Goal: Information Seeking & Learning: Learn about a topic

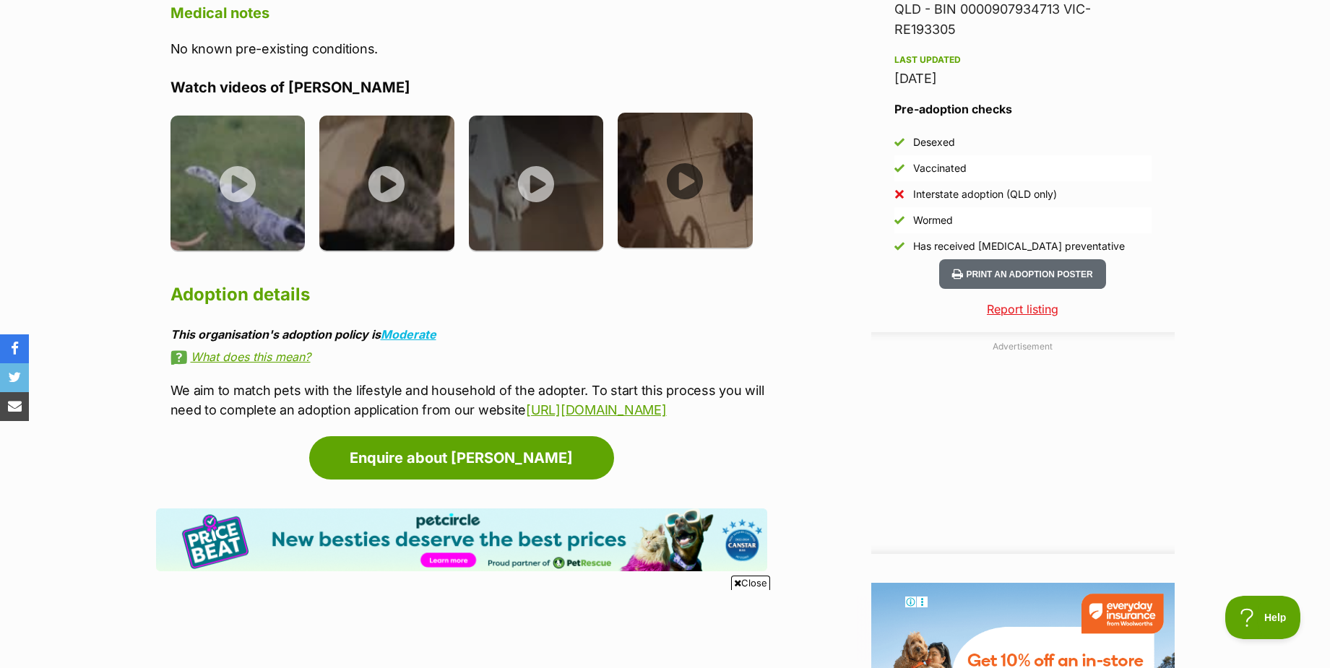
scroll to position [1372, 0]
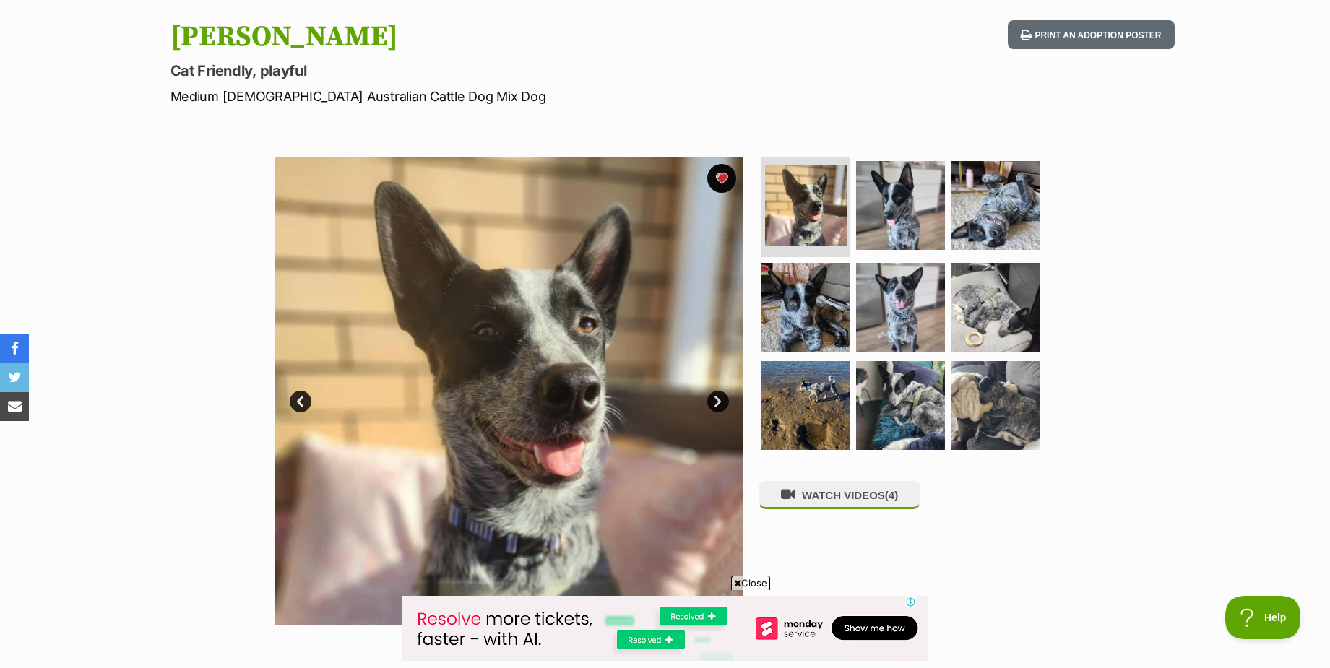
click at [714, 398] on link "Next" at bounding box center [718, 402] width 22 height 22
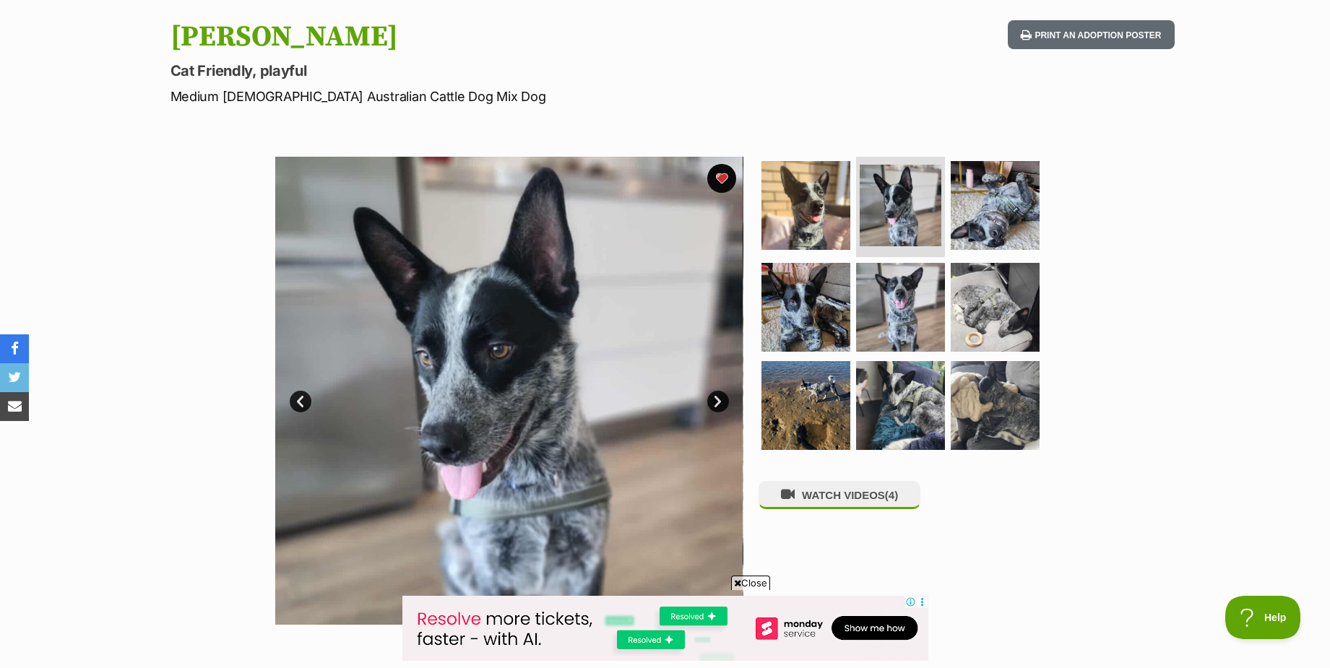
click at [714, 397] on link "Next" at bounding box center [718, 402] width 22 height 22
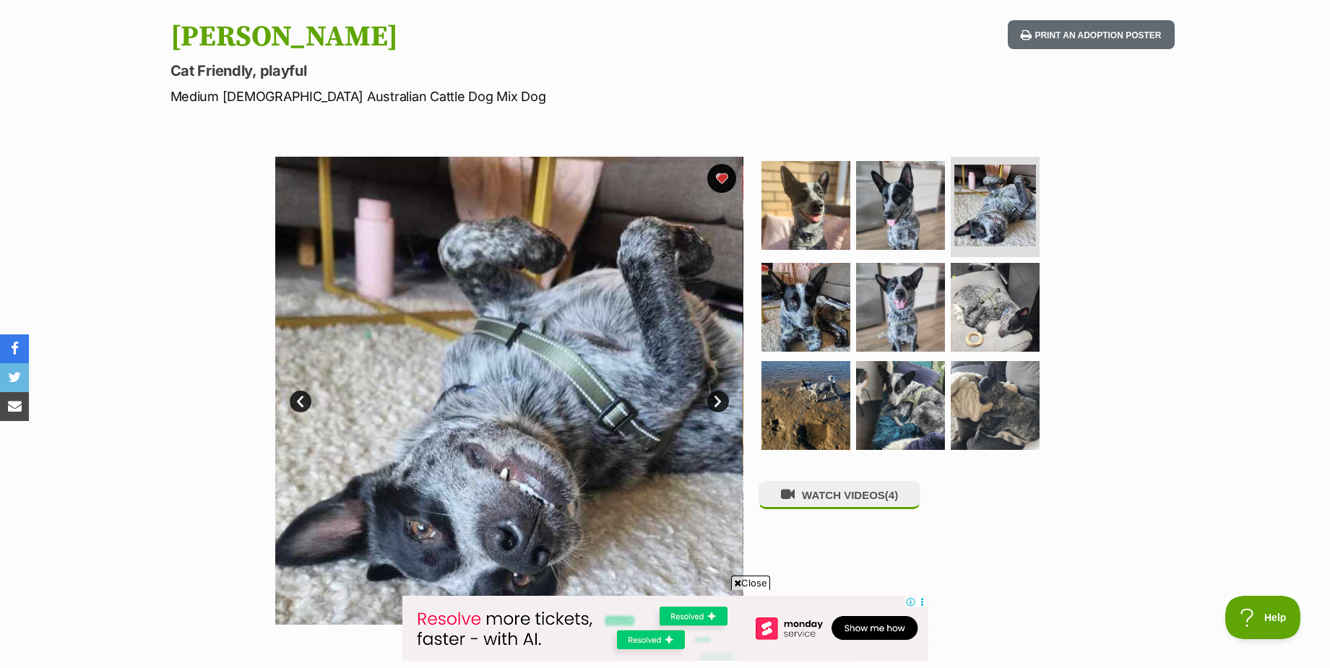
click at [714, 397] on link "Next" at bounding box center [718, 402] width 22 height 22
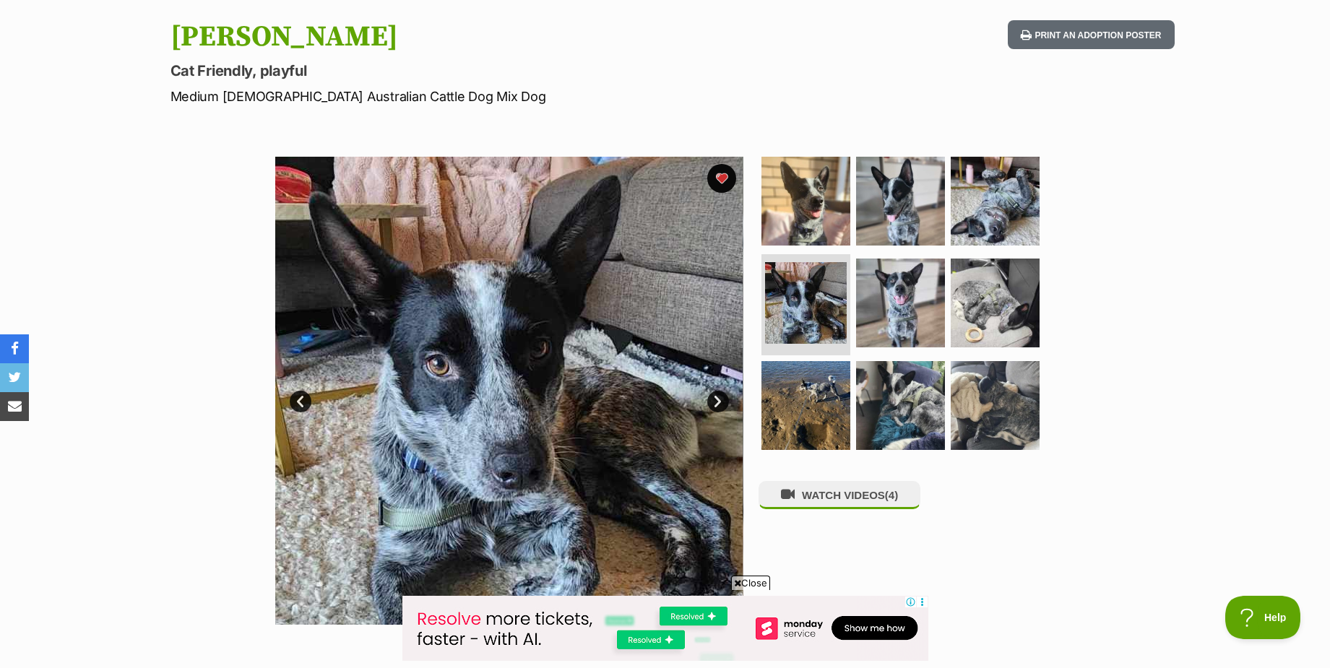
click at [716, 398] on link "Next" at bounding box center [718, 402] width 22 height 22
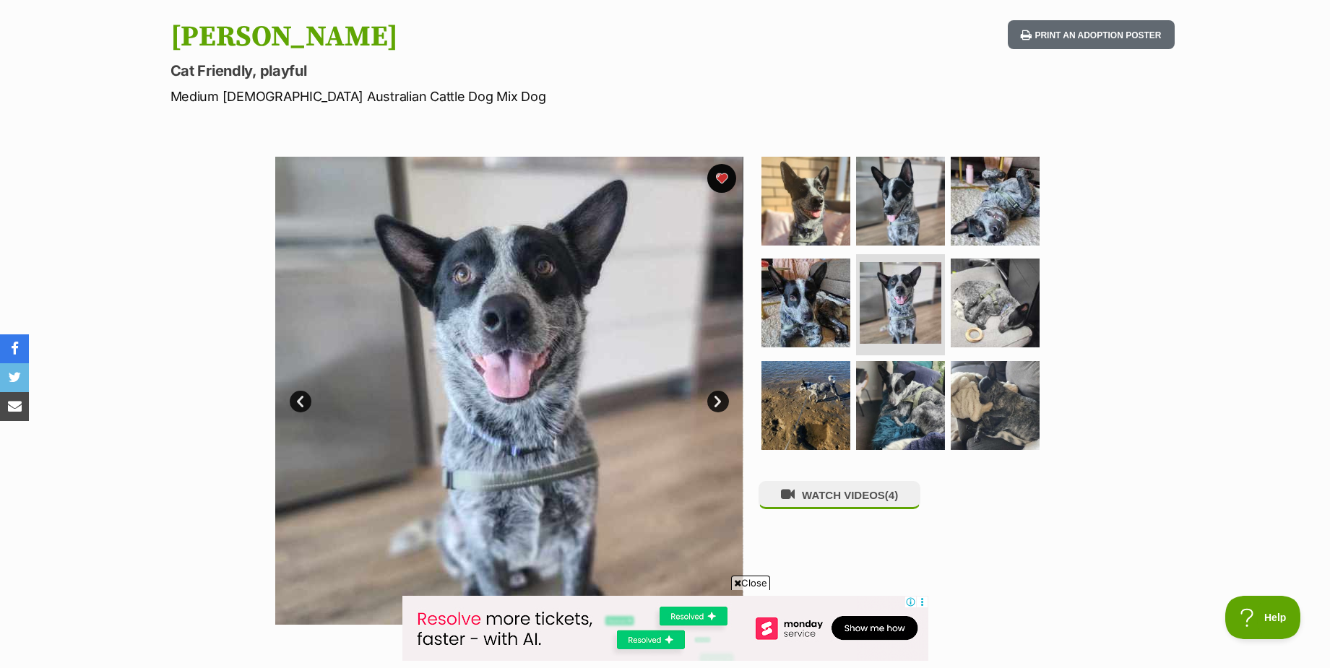
click at [716, 398] on link "Next" at bounding box center [718, 402] width 22 height 22
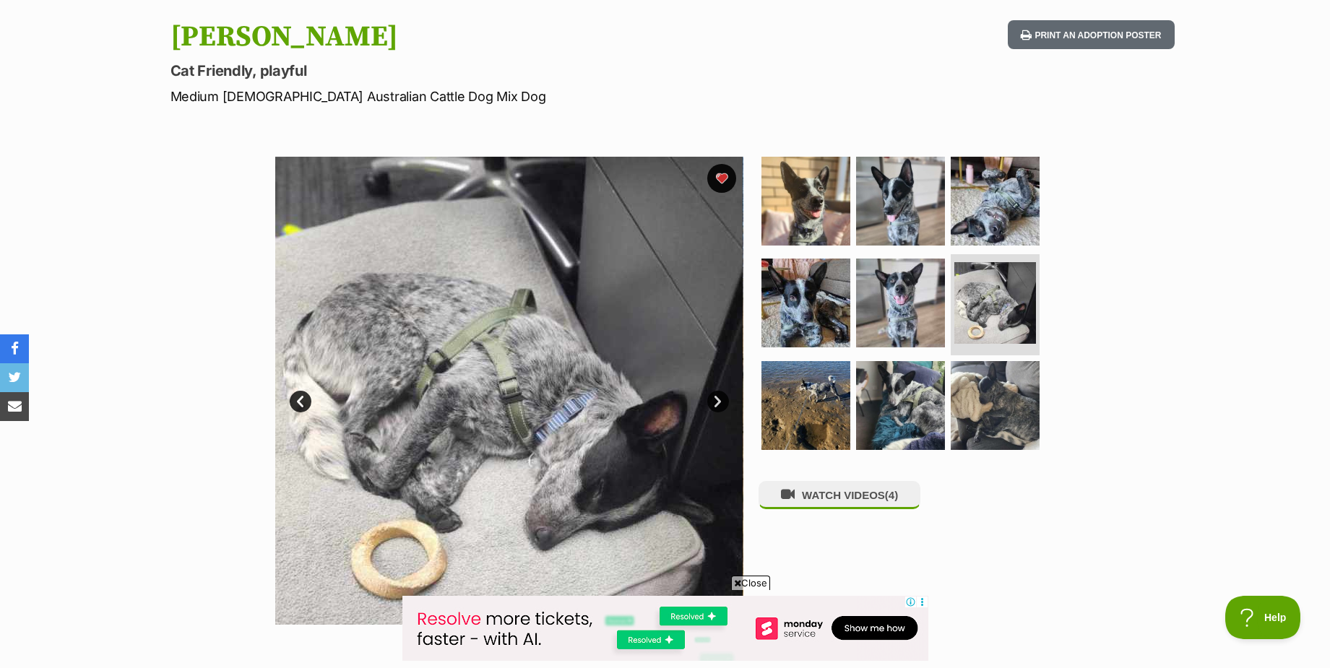
click at [717, 404] on link "Next" at bounding box center [718, 402] width 22 height 22
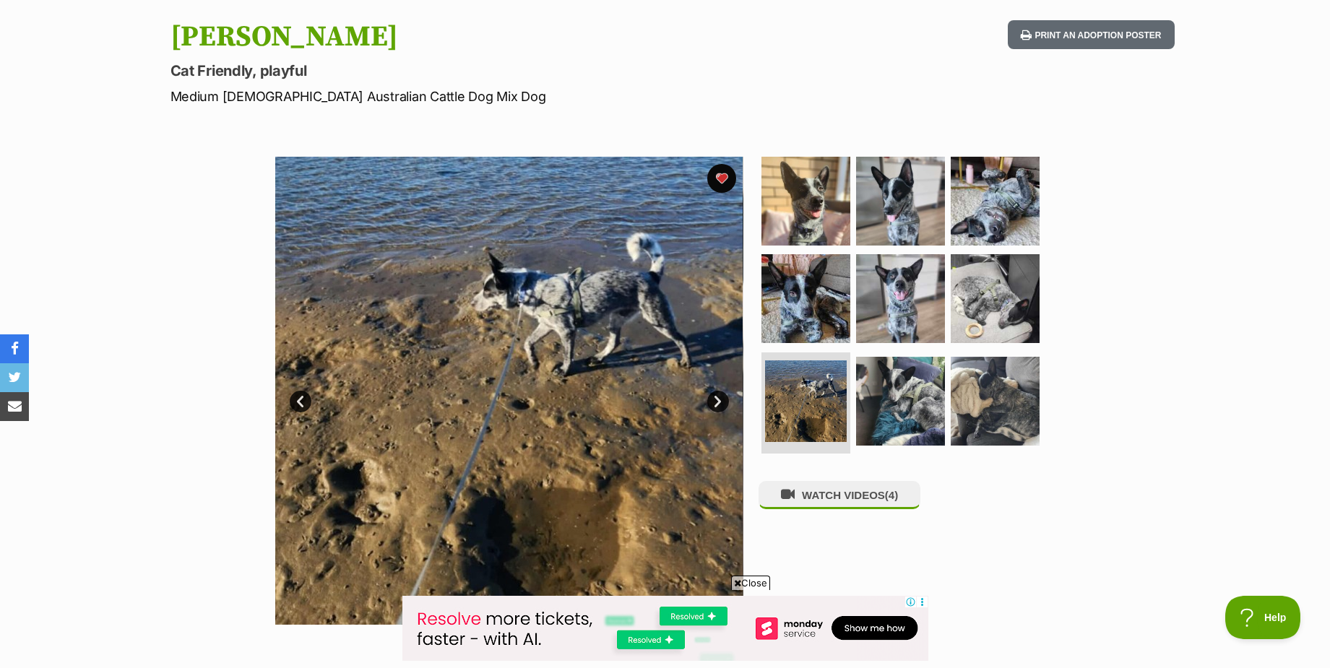
click at [716, 400] on link "Next" at bounding box center [718, 402] width 22 height 22
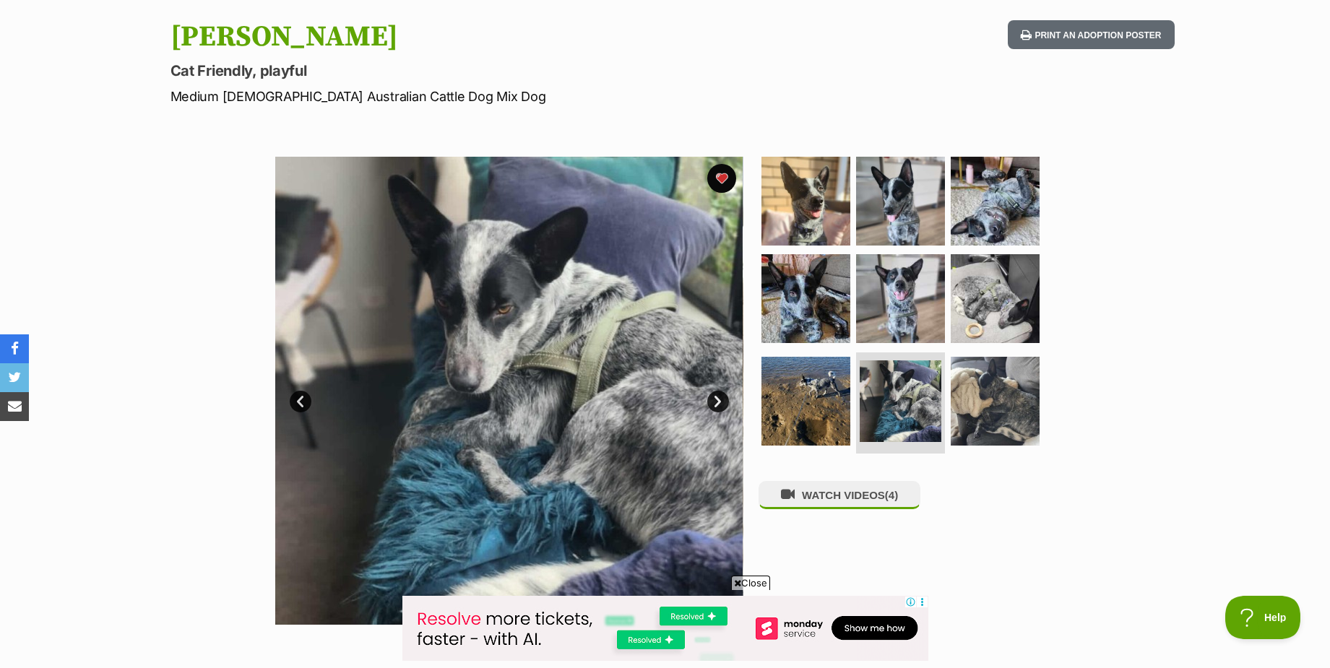
click at [714, 400] on link "Next" at bounding box center [718, 402] width 22 height 22
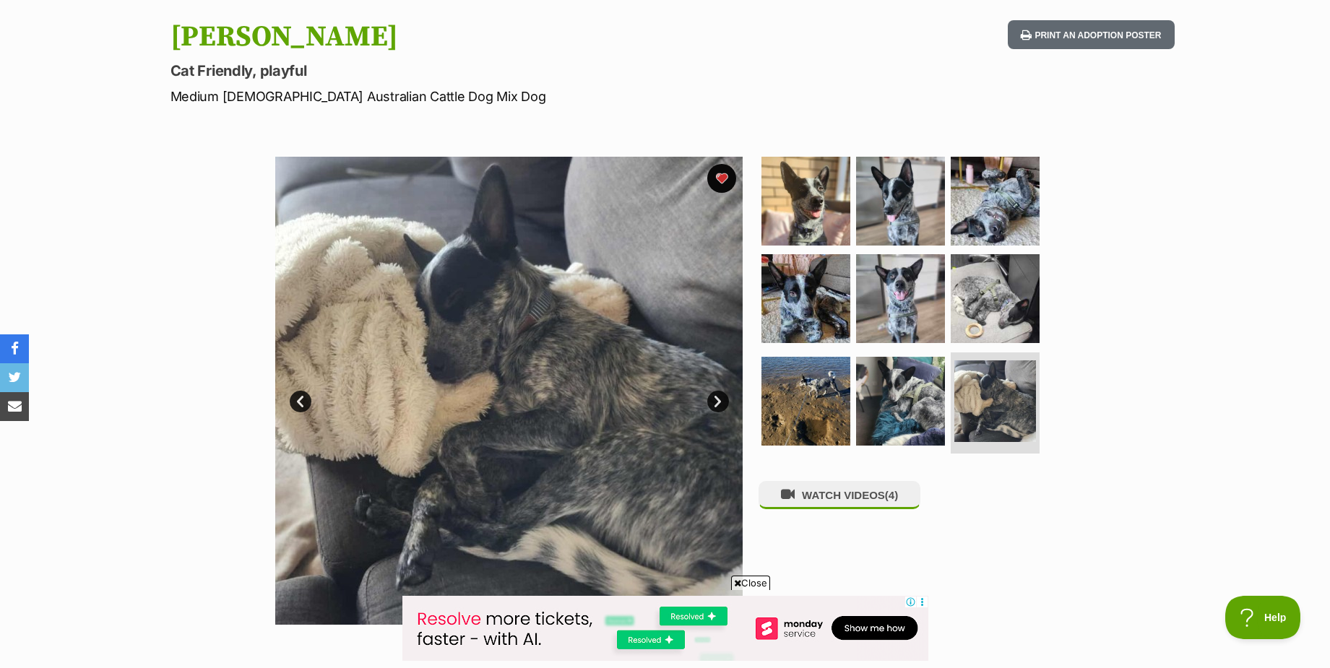
click at [714, 400] on link "Next" at bounding box center [718, 402] width 22 height 22
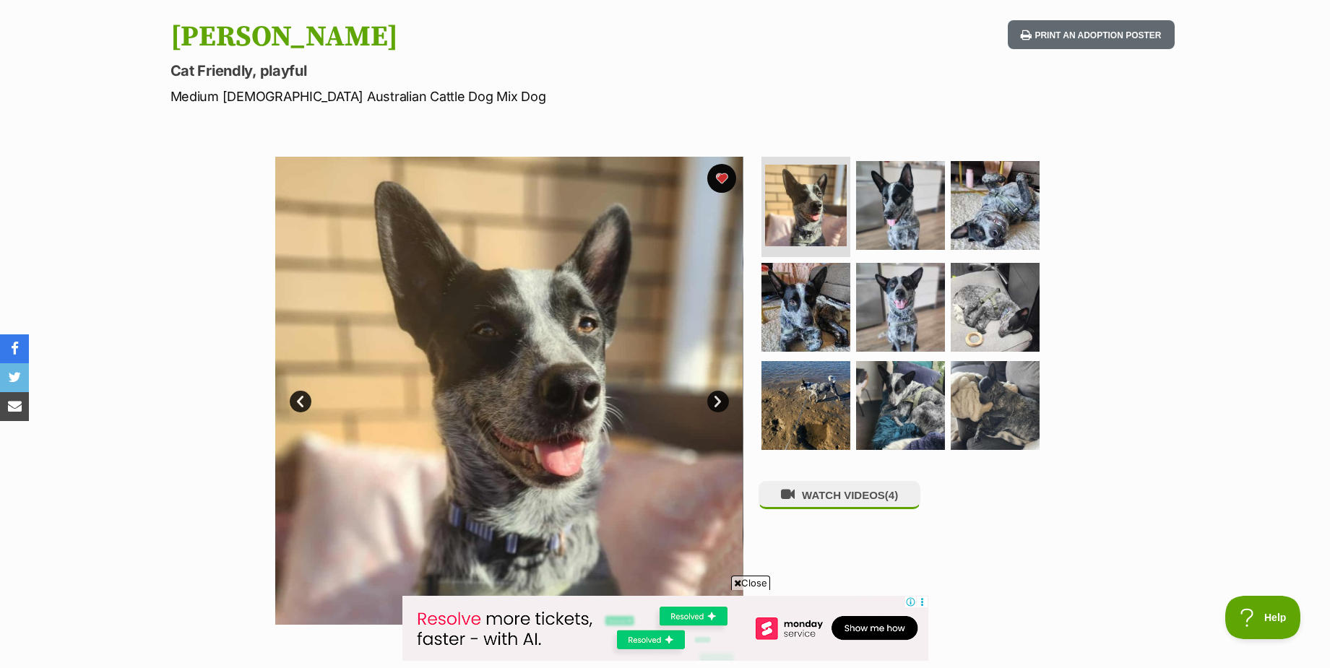
click at [714, 400] on link "Next" at bounding box center [718, 402] width 22 height 22
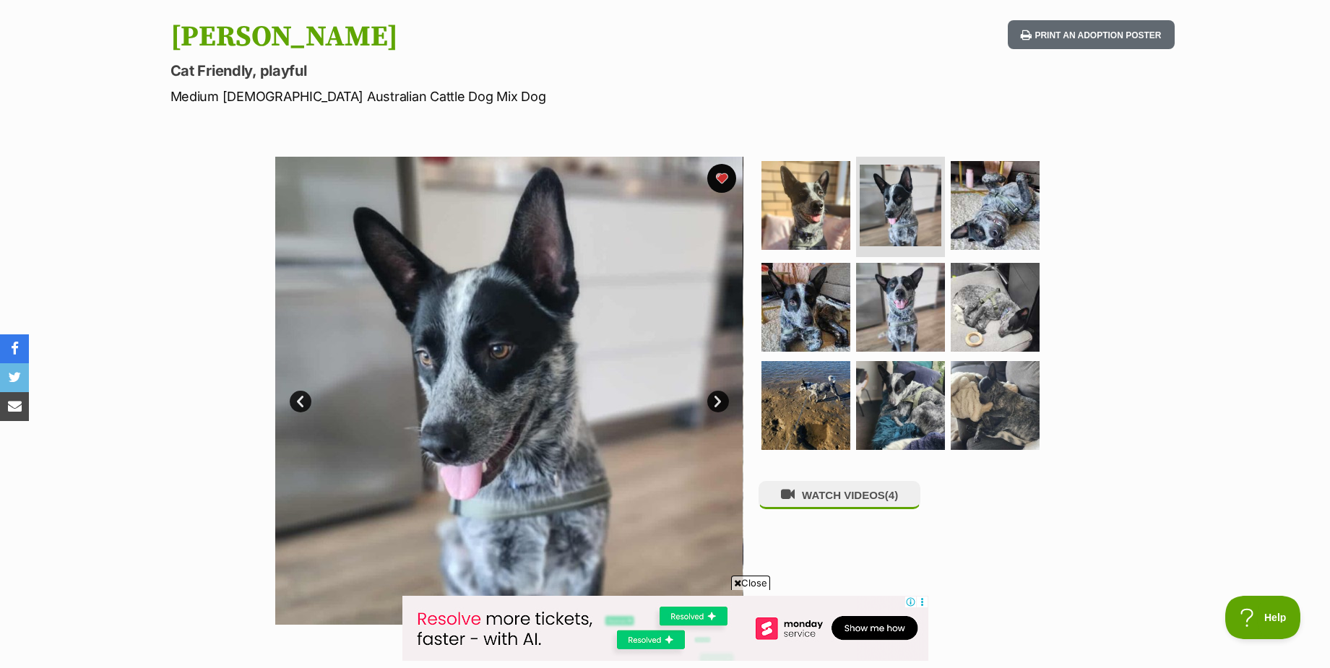
click at [748, 581] on span "Close" at bounding box center [750, 583] width 39 height 14
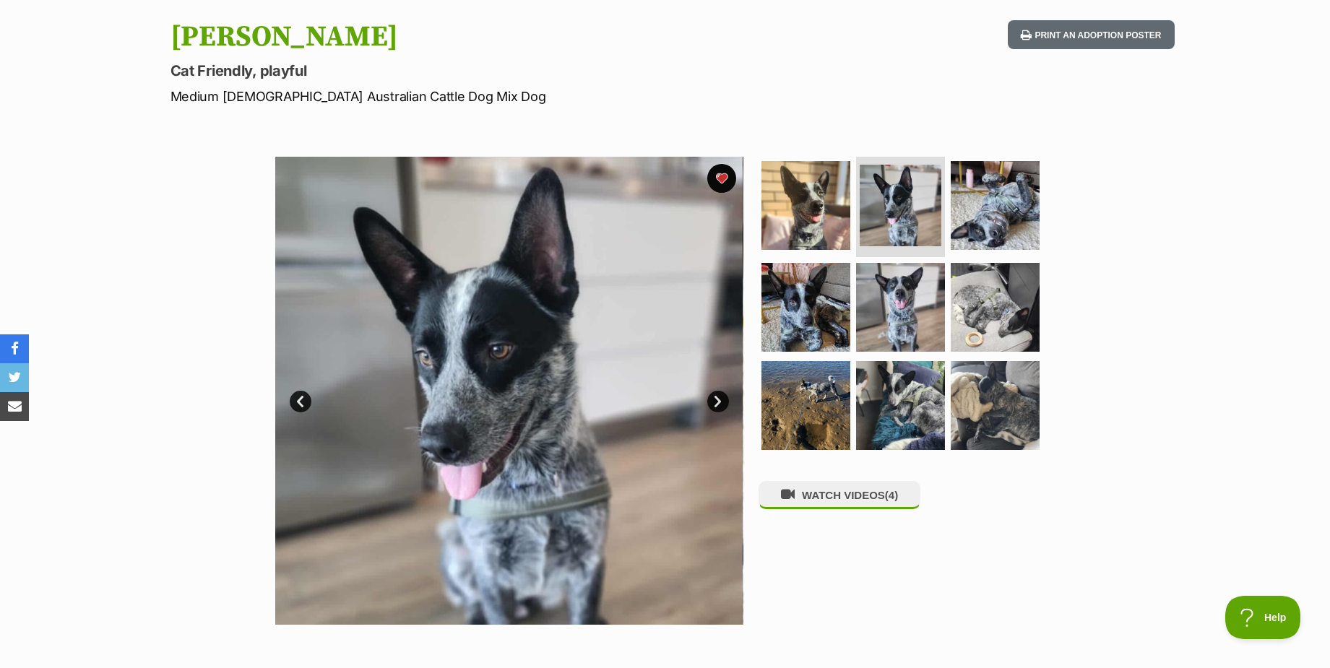
click at [715, 397] on link "Next" at bounding box center [718, 402] width 22 height 22
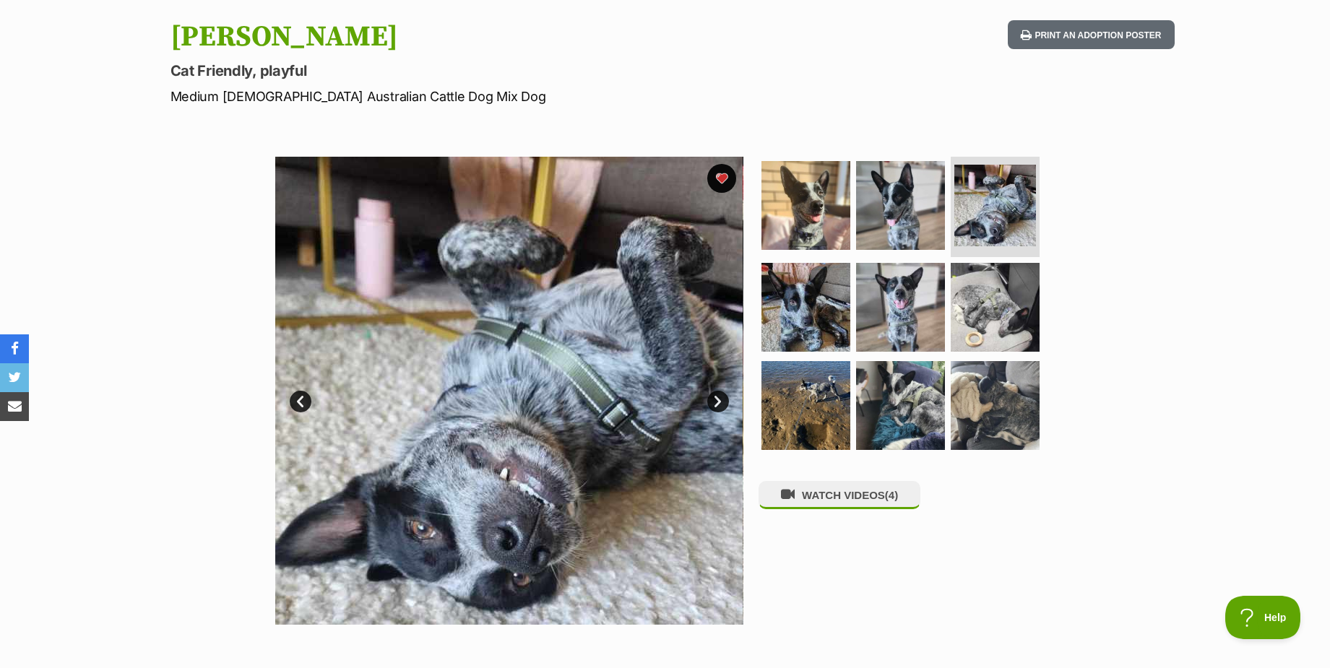
click at [715, 397] on link "Next" at bounding box center [718, 402] width 22 height 22
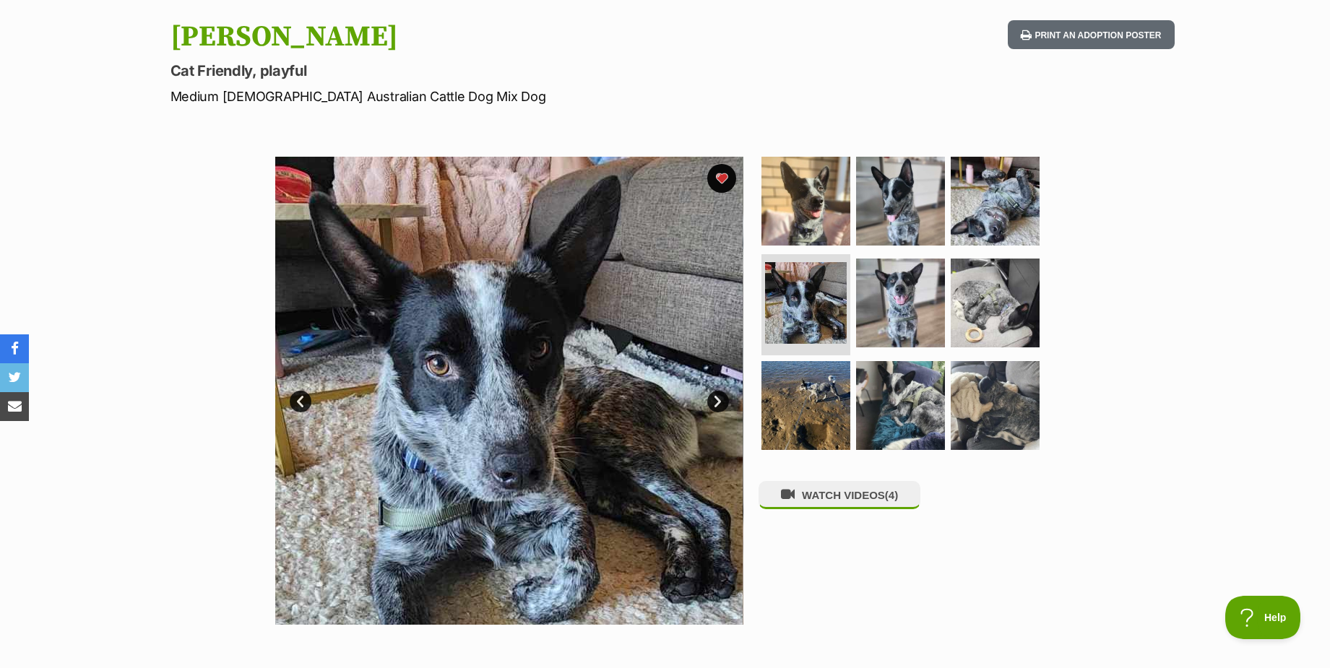
click at [715, 399] on link "Next" at bounding box center [718, 402] width 22 height 22
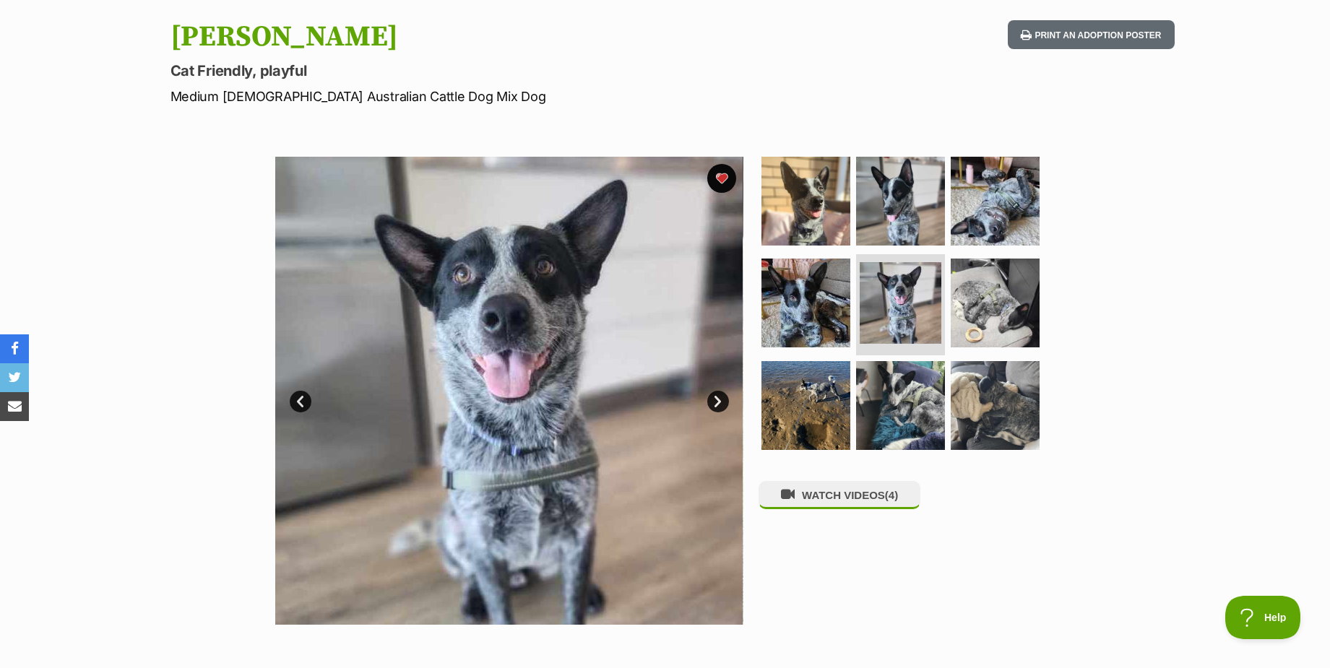
click at [715, 399] on link "Next" at bounding box center [718, 402] width 22 height 22
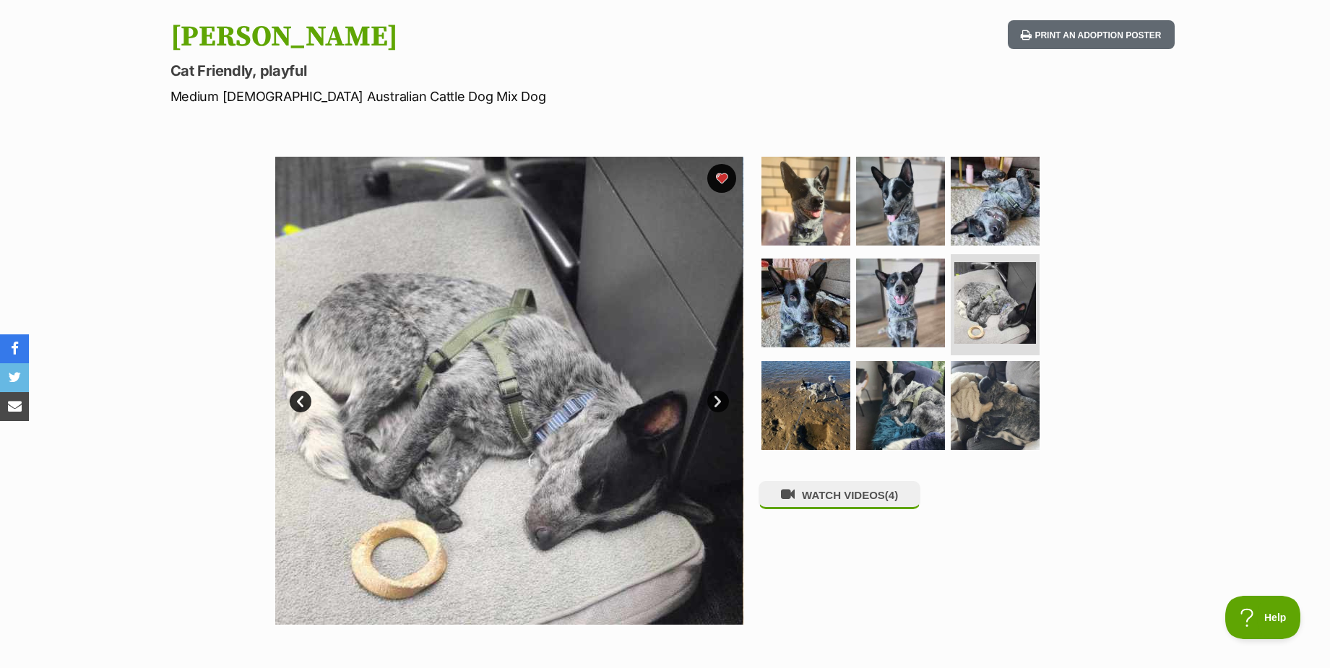
click at [715, 399] on link "Next" at bounding box center [718, 402] width 22 height 22
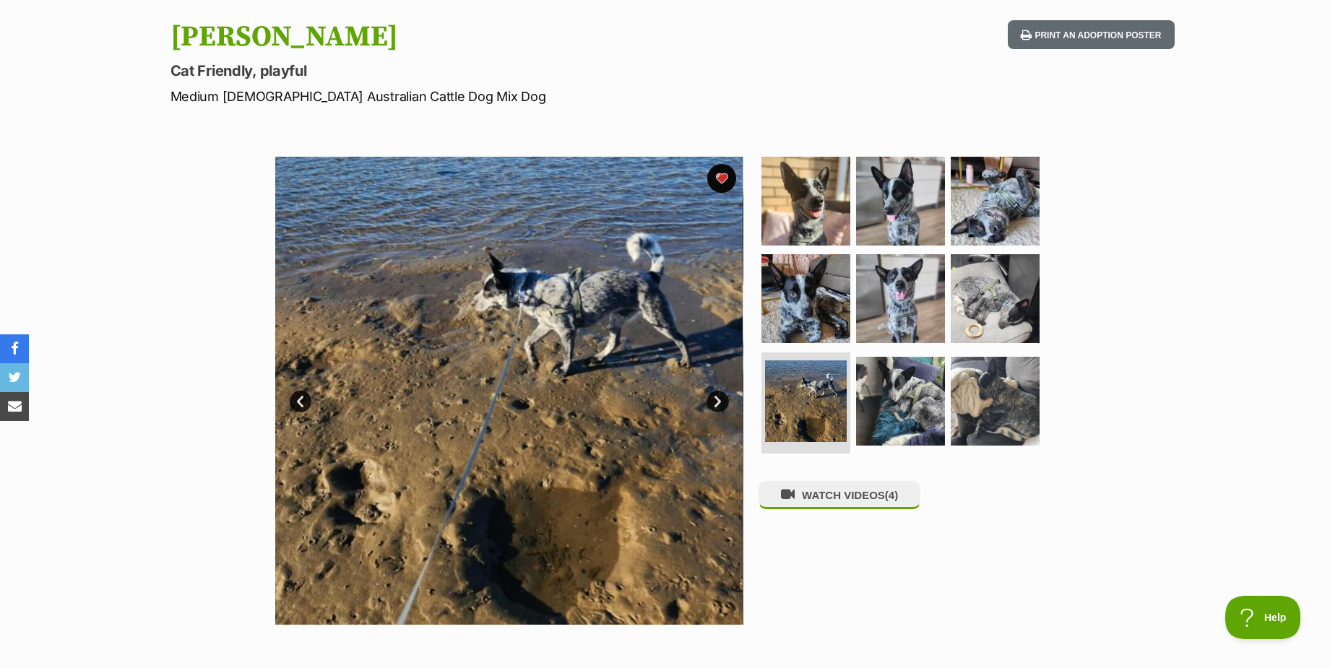
click at [715, 399] on link "Next" at bounding box center [718, 402] width 22 height 22
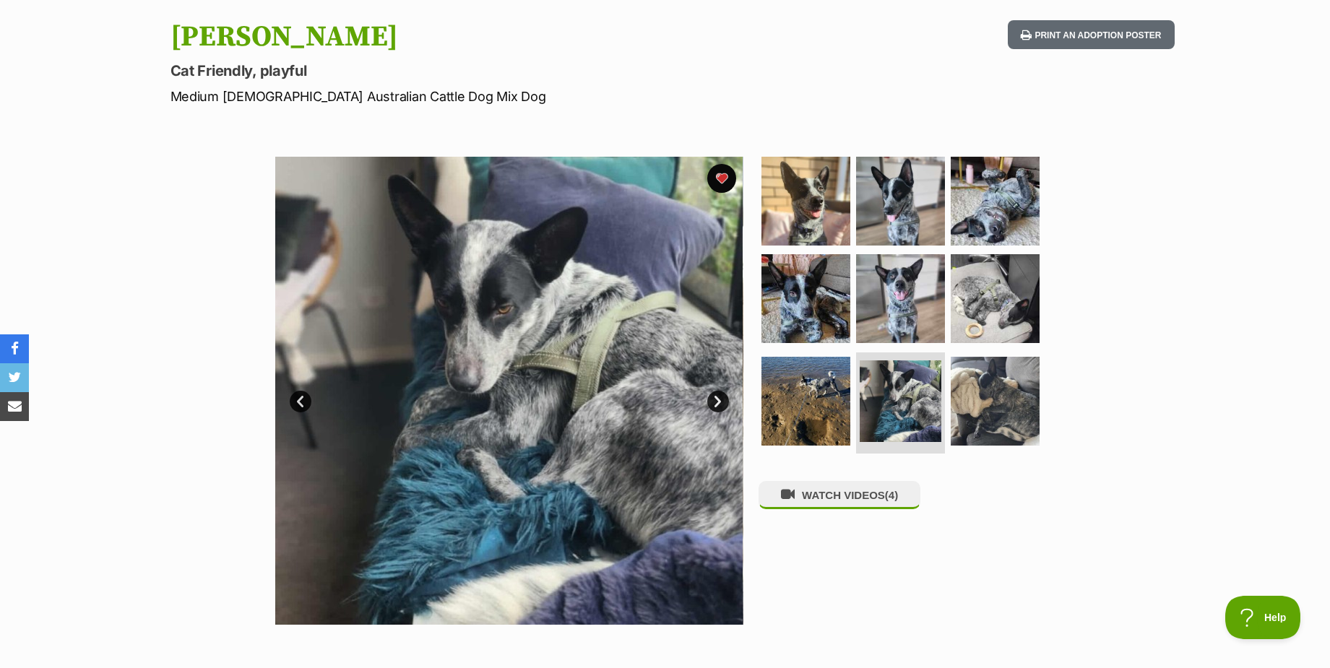
click at [715, 399] on link "Next" at bounding box center [718, 402] width 22 height 22
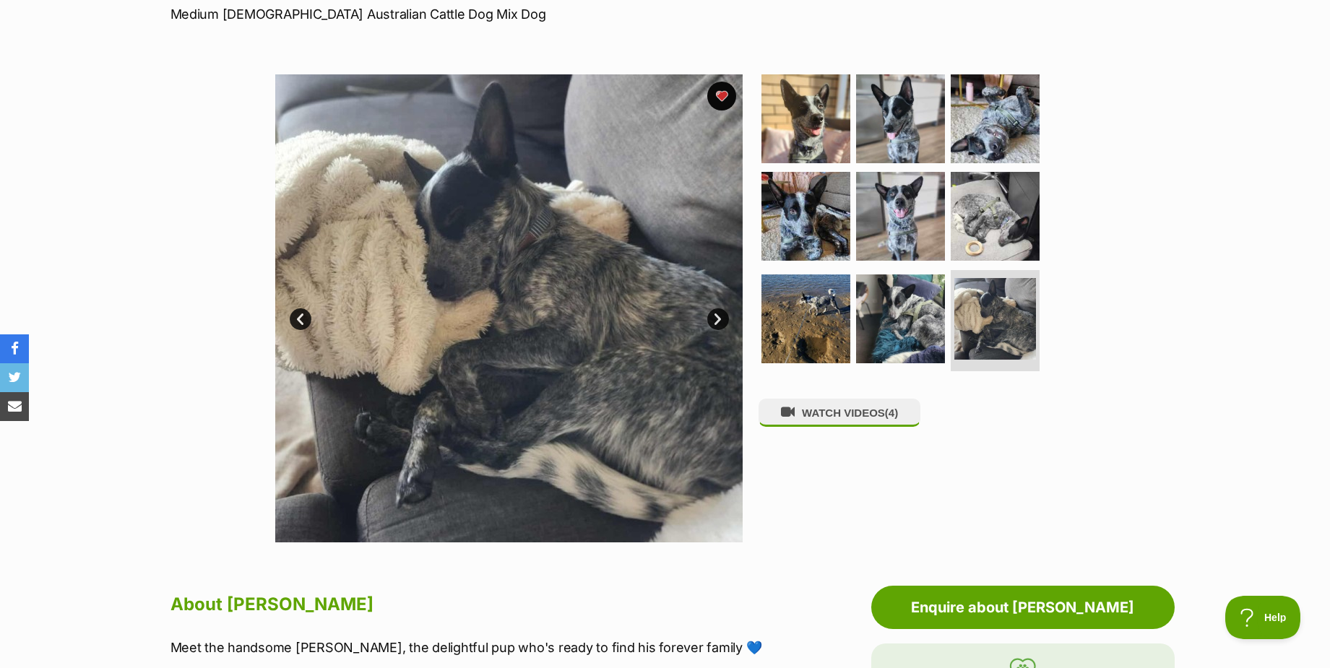
scroll to position [216, 0]
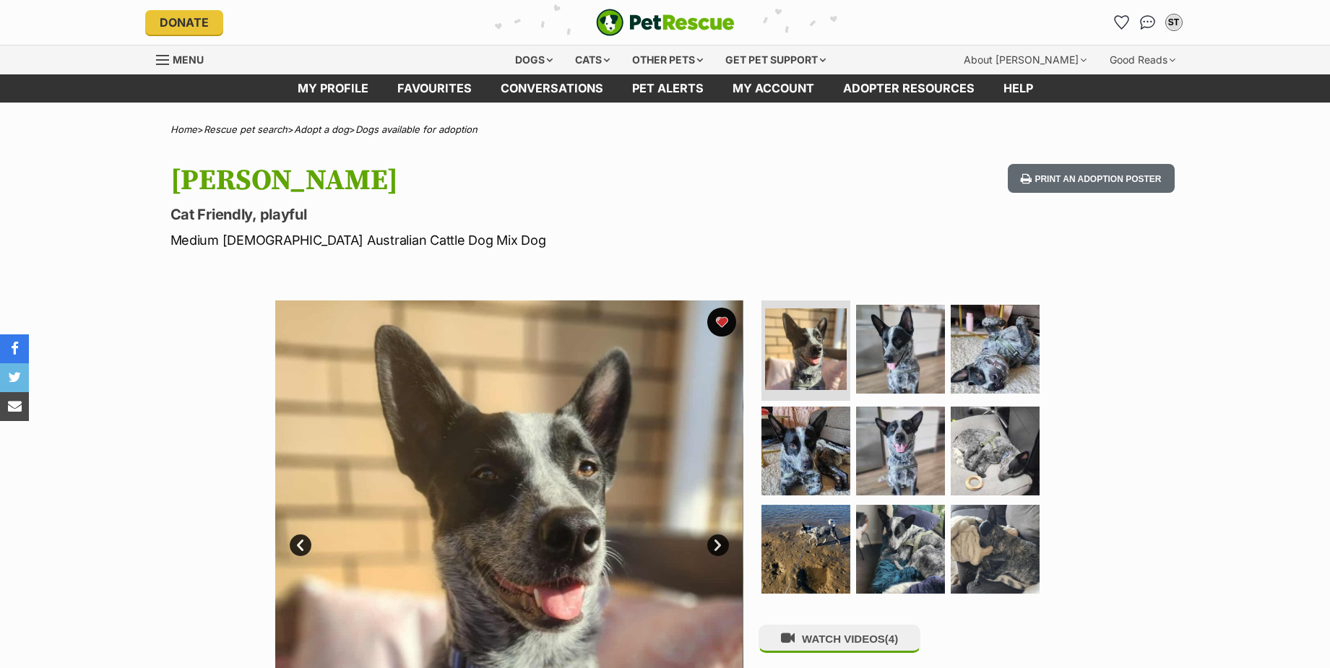
scroll to position [215, 0]
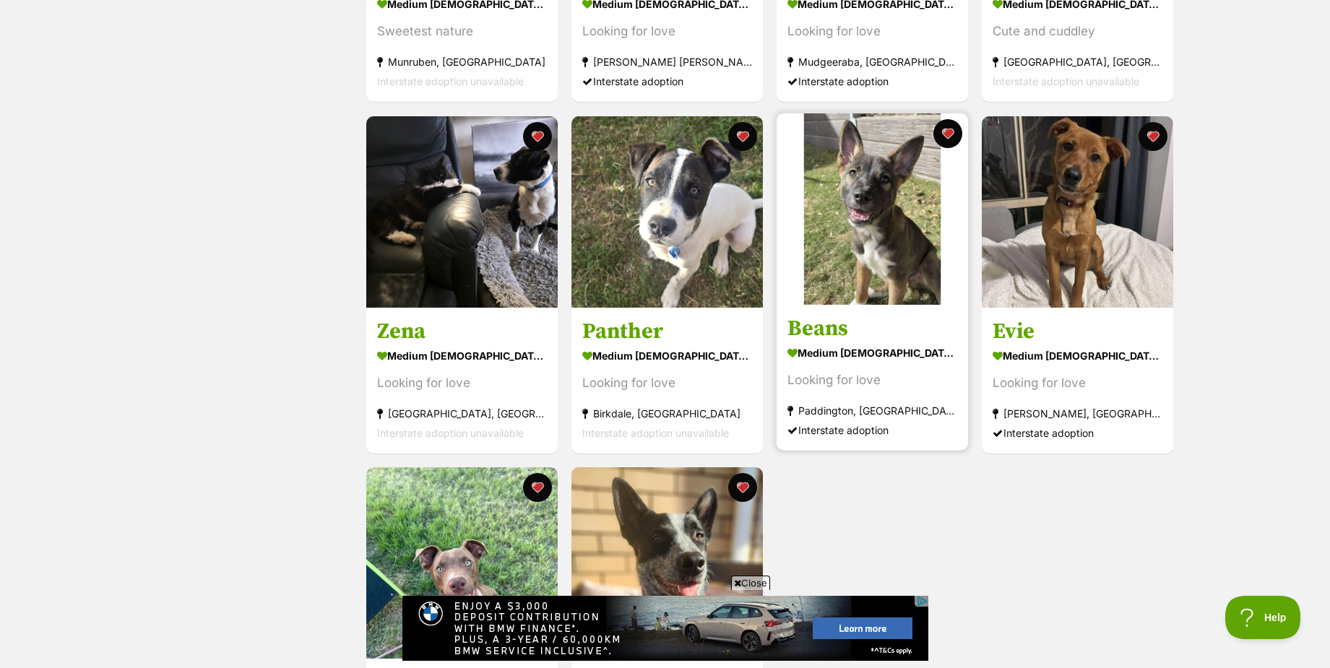
scroll to position [578, 0]
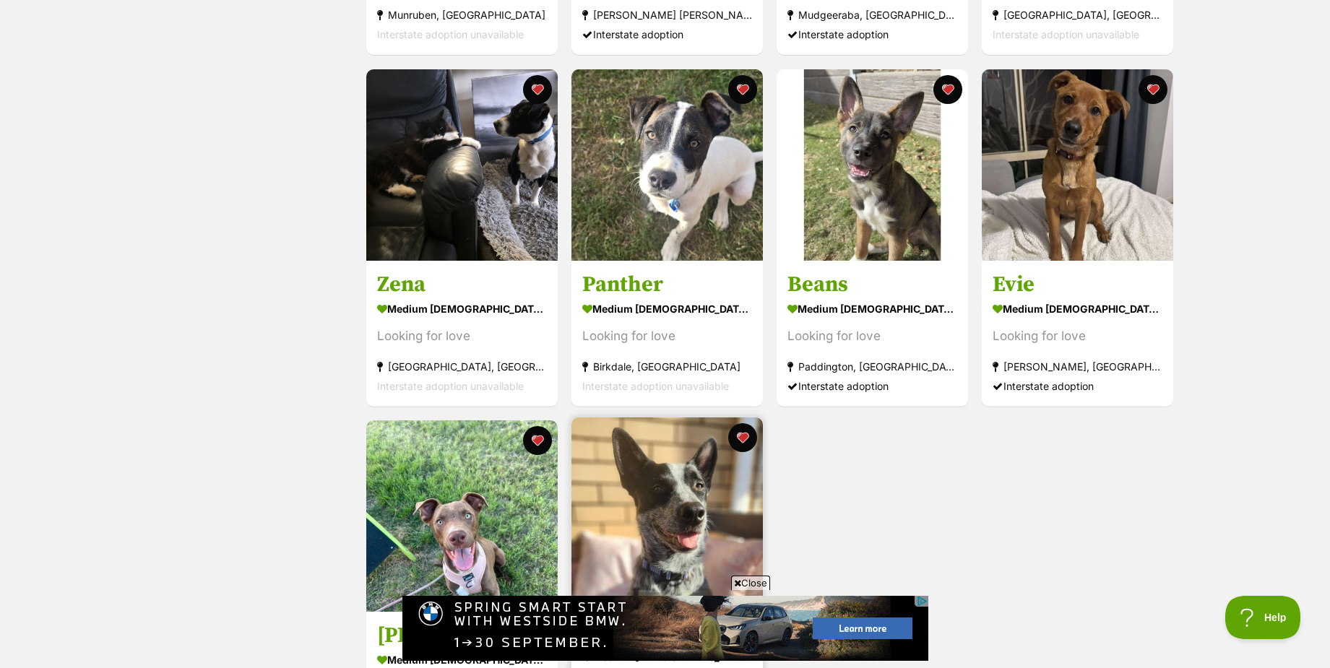
click at [709, 495] on img at bounding box center [666, 512] width 191 height 191
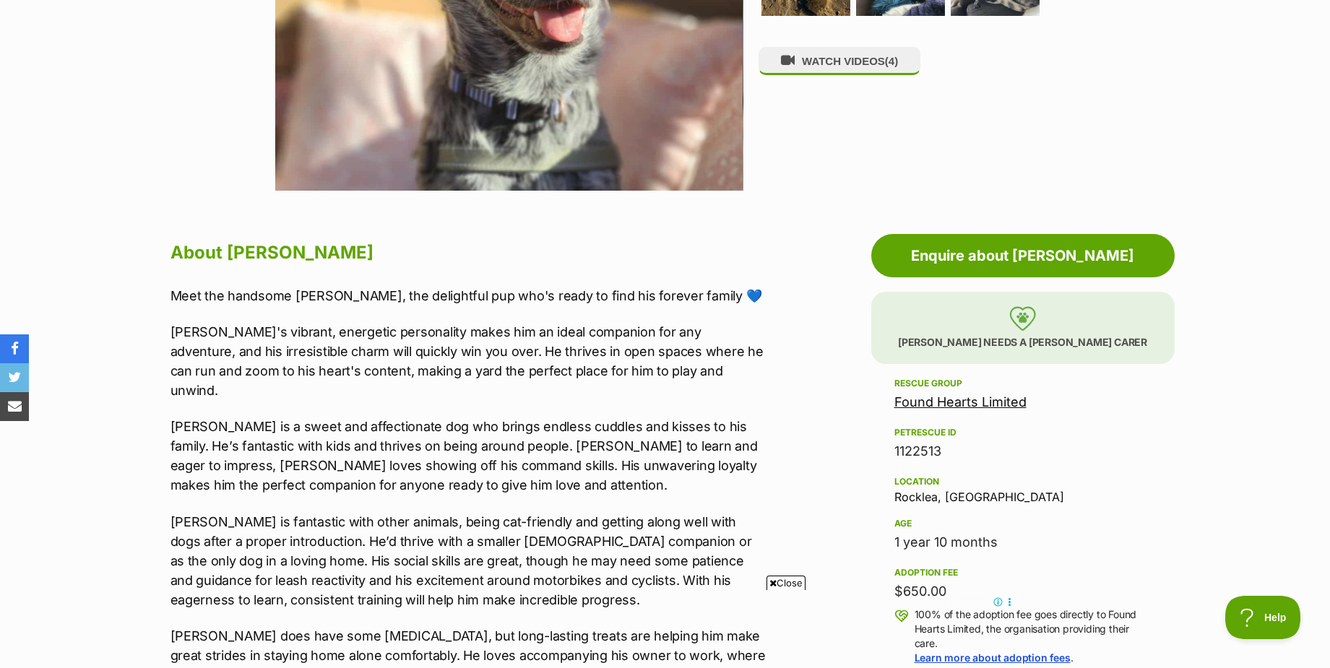
click at [964, 400] on link "Found Hearts Limited" at bounding box center [960, 401] width 132 height 15
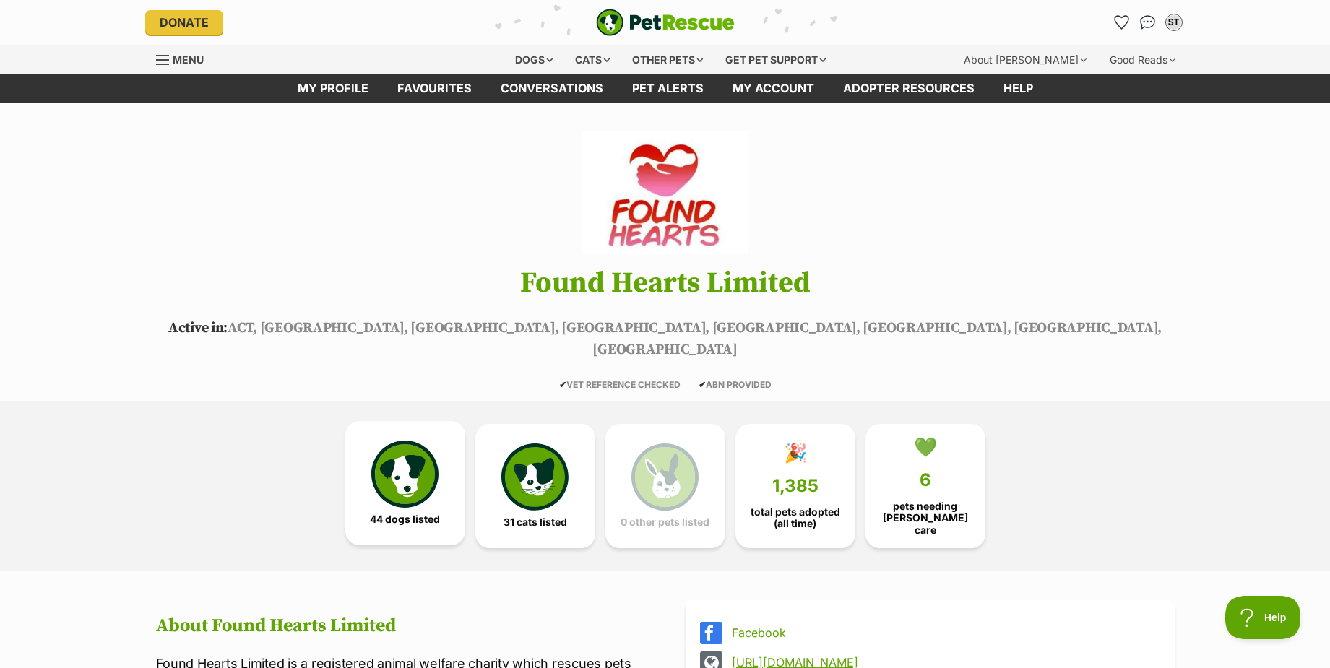
click at [399, 446] on img at bounding box center [404, 474] width 66 height 66
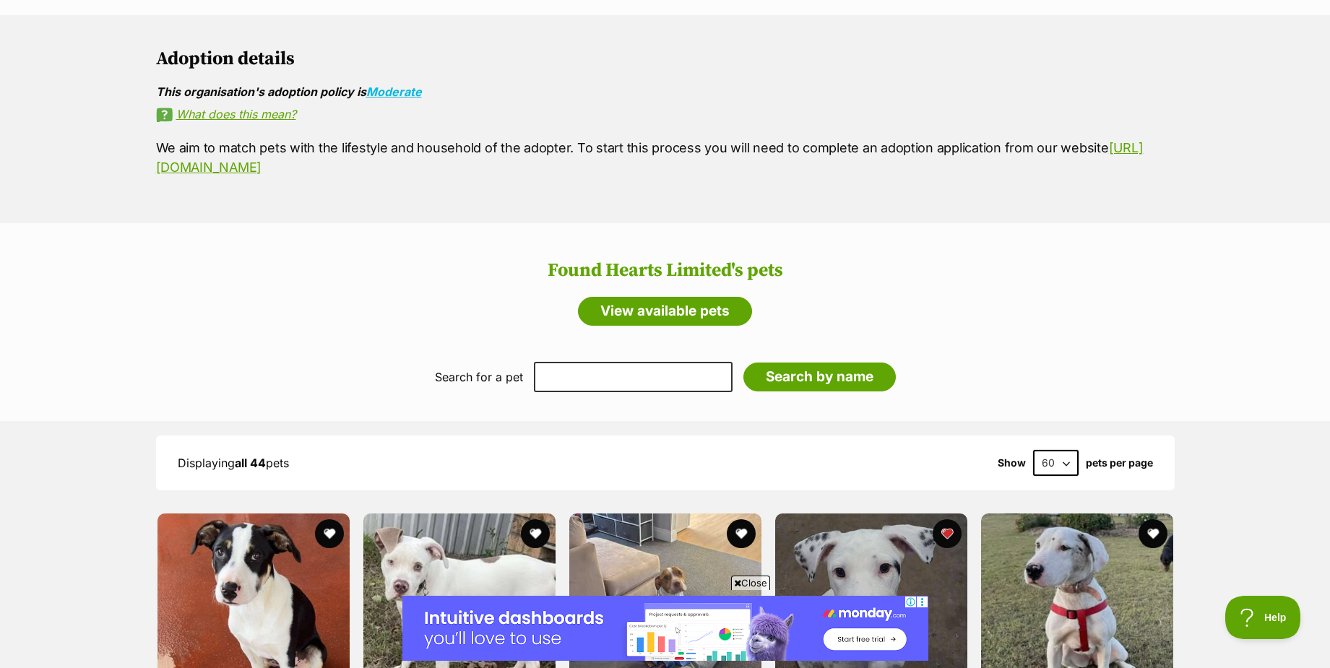
scroll to position [848, 0]
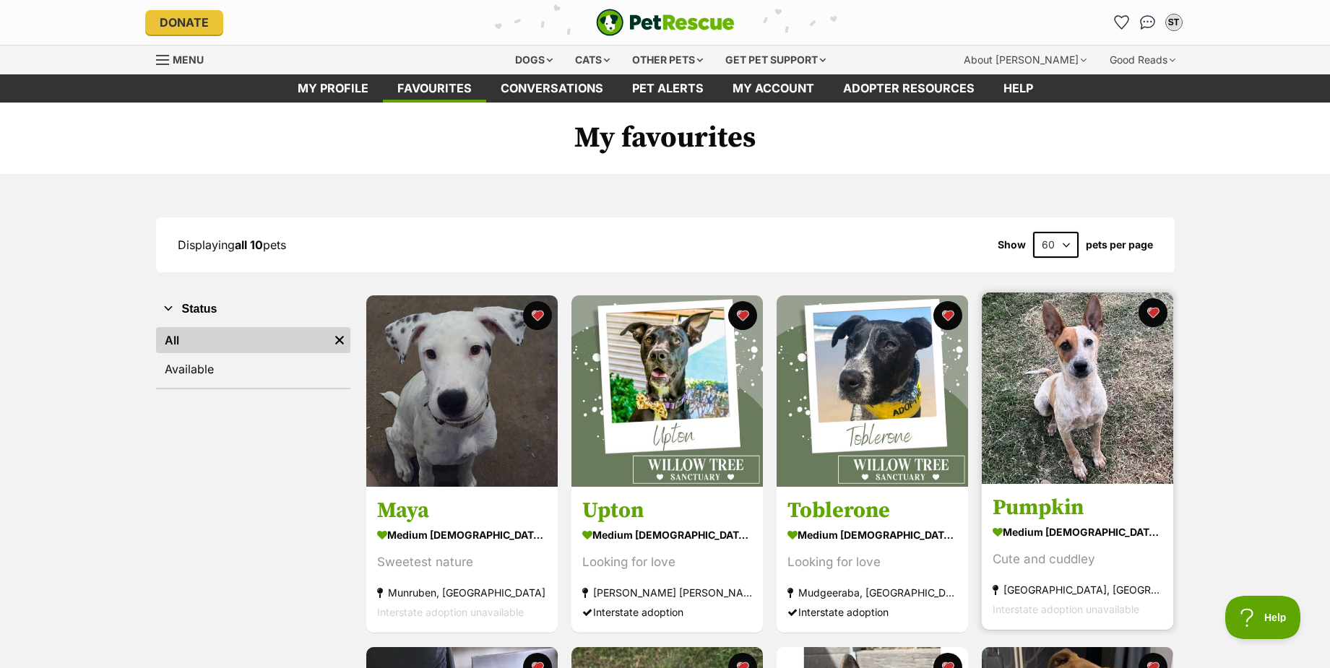
click at [1104, 376] on img at bounding box center [1077, 388] width 191 height 191
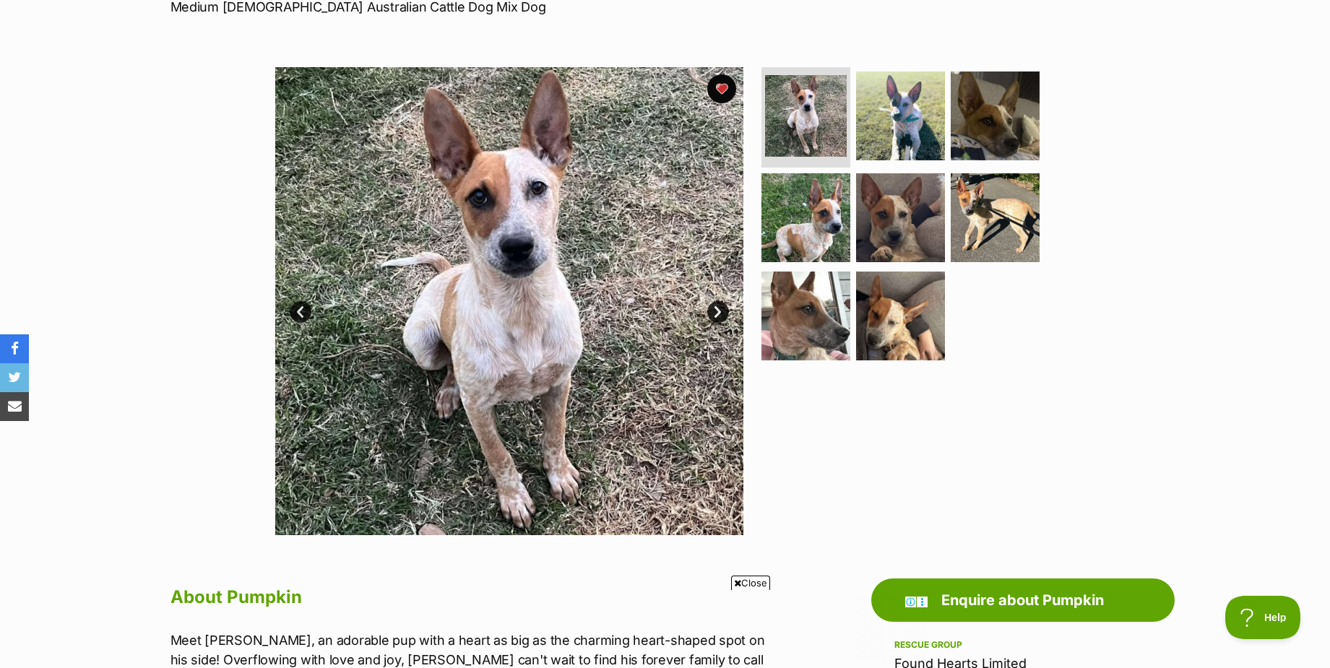
scroll to position [217, 0]
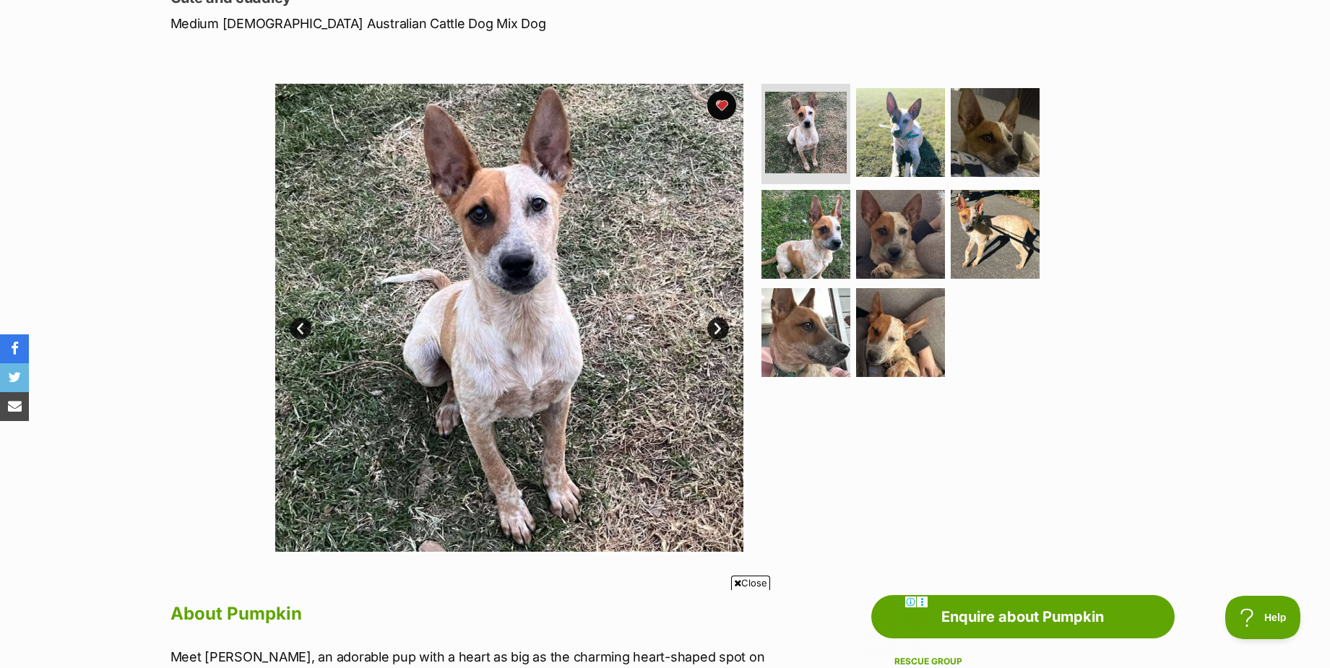
click at [717, 325] on link "Next" at bounding box center [718, 329] width 22 height 22
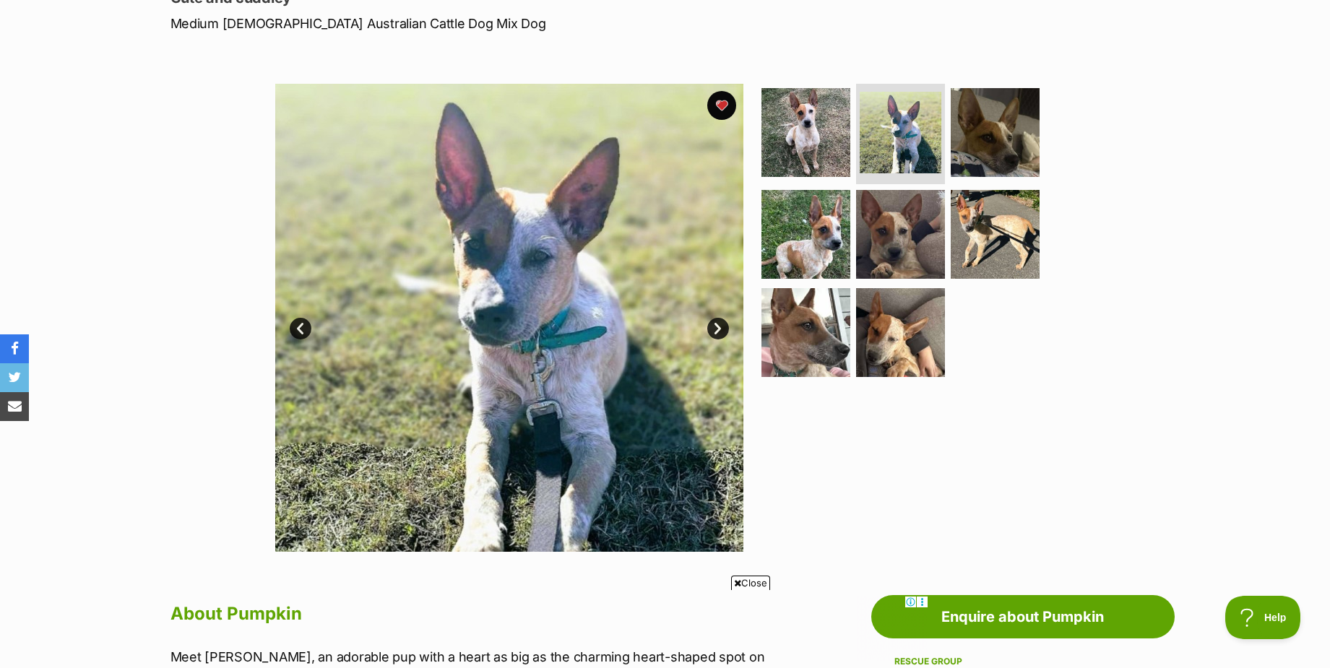
click at [717, 325] on link "Next" at bounding box center [718, 329] width 22 height 22
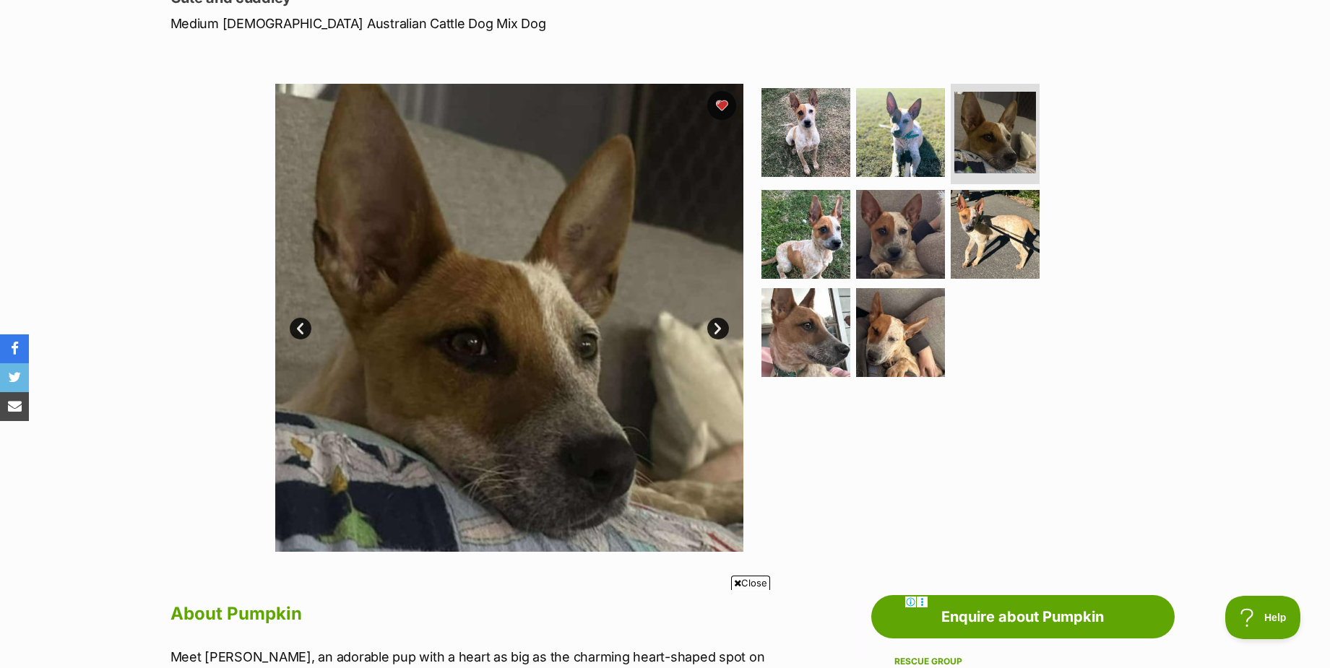
click at [717, 325] on link "Next" at bounding box center [718, 329] width 22 height 22
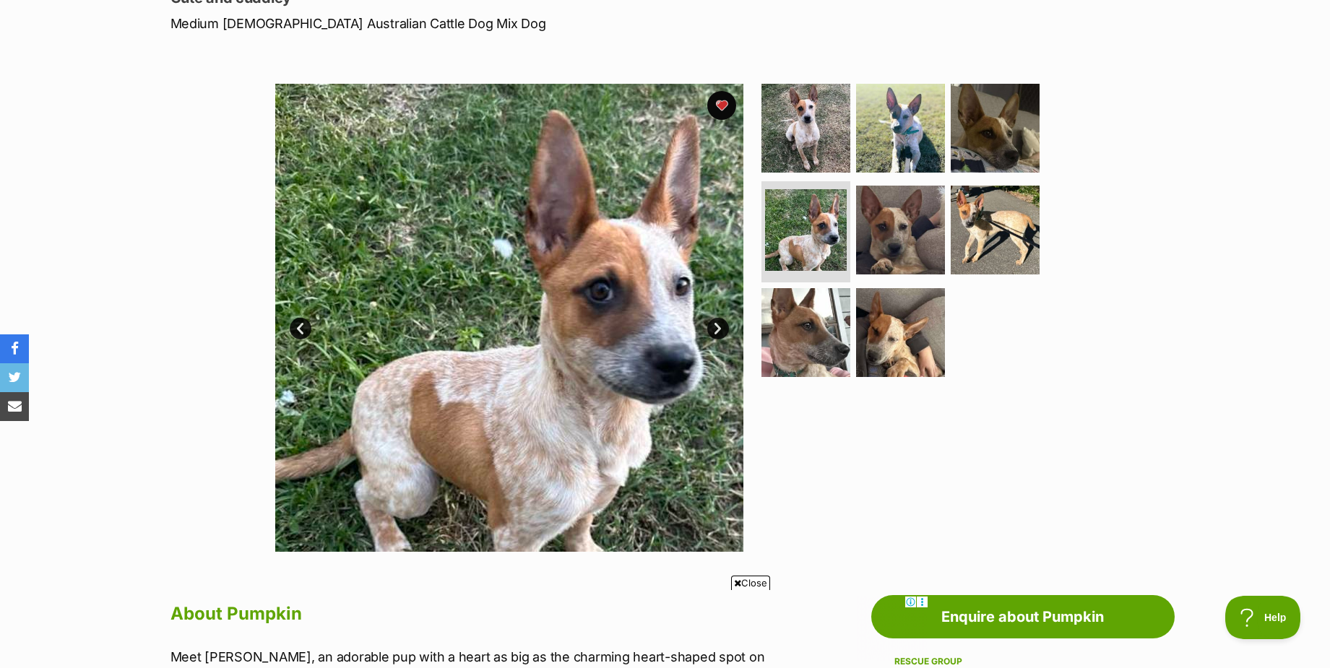
click at [717, 325] on link "Next" at bounding box center [718, 329] width 22 height 22
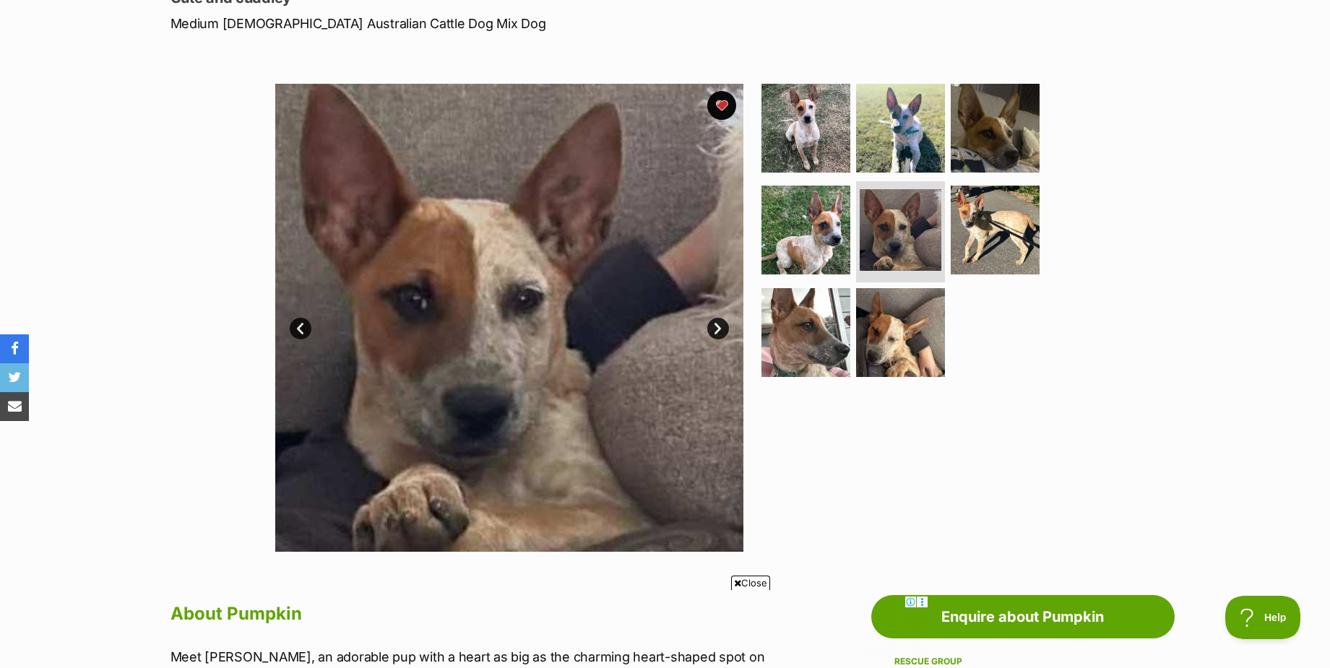
click at [717, 325] on link "Next" at bounding box center [718, 329] width 22 height 22
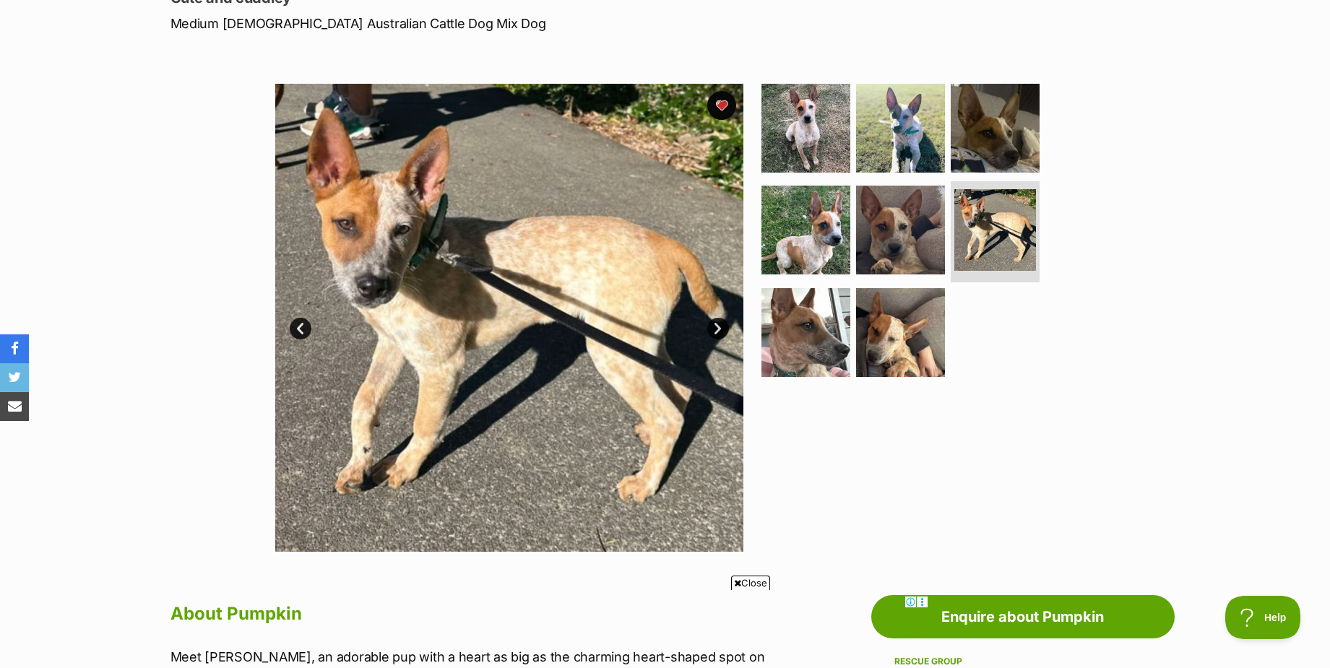
click at [717, 325] on link "Next" at bounding box center [718, 329] width 22 height 22
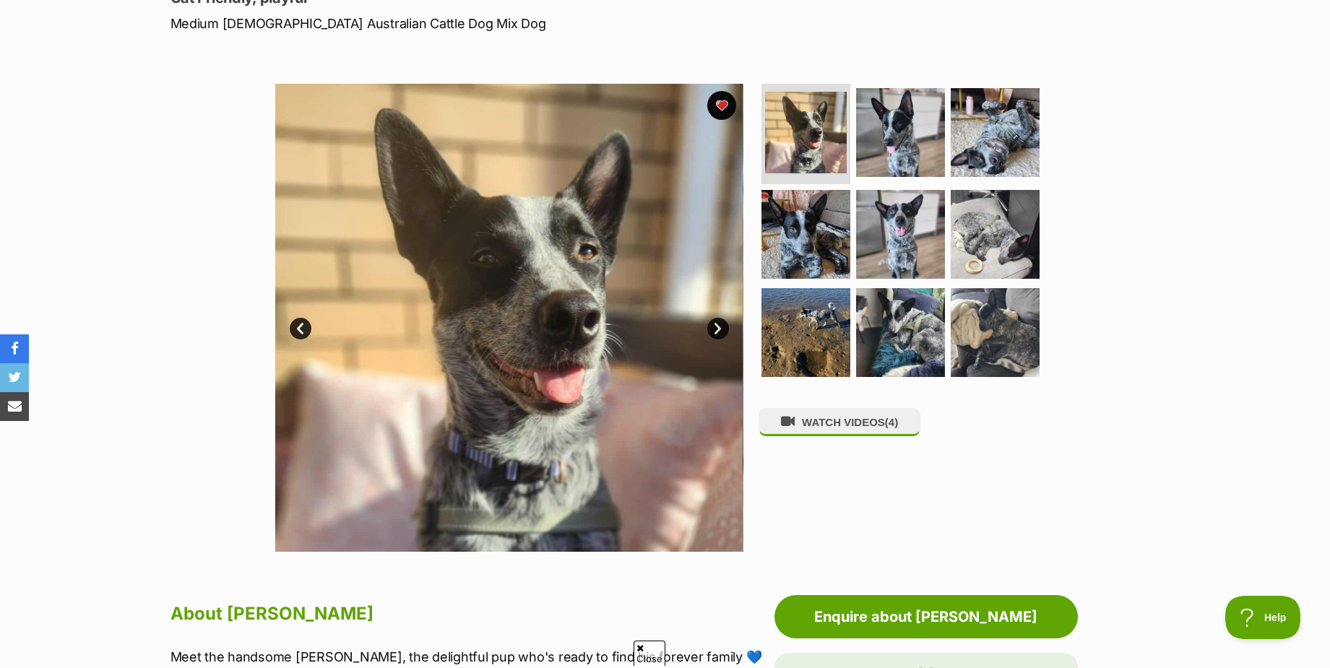
click at [720, 323] on link "Next" at bounding box center [718, 329] width 22 height 22
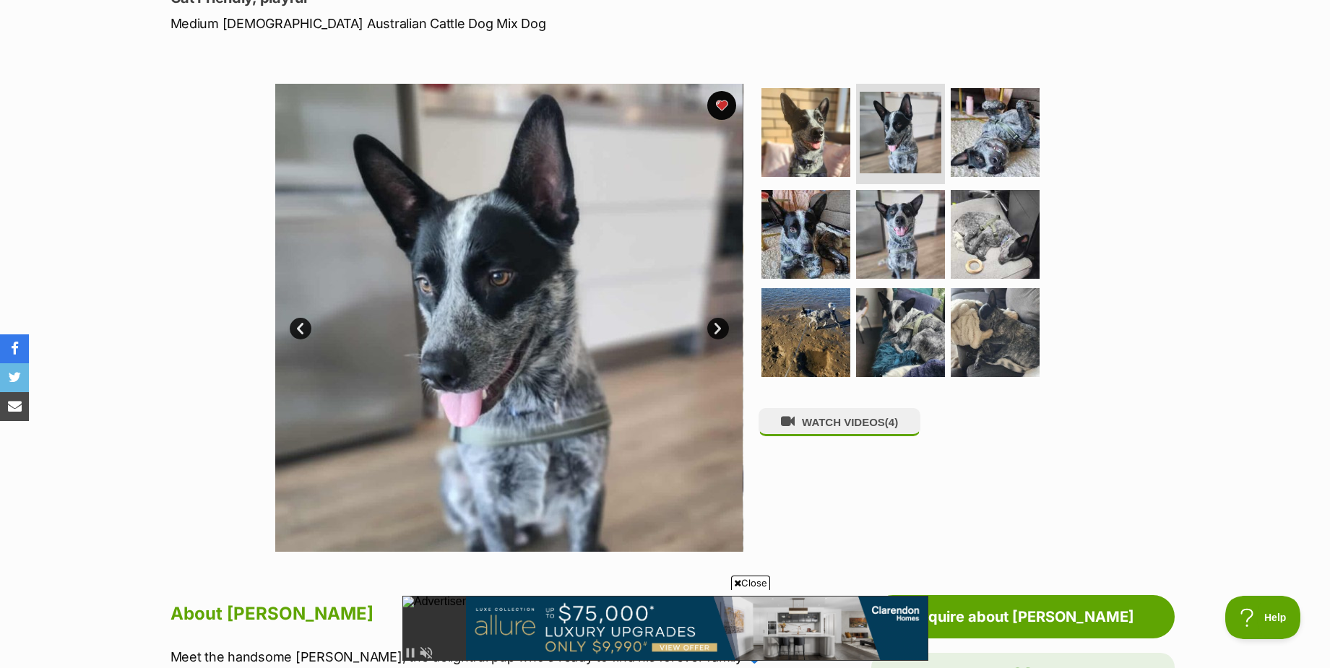
click at [719, 329] on link "Next" at bounding box center [718, 329] width 22 height 22
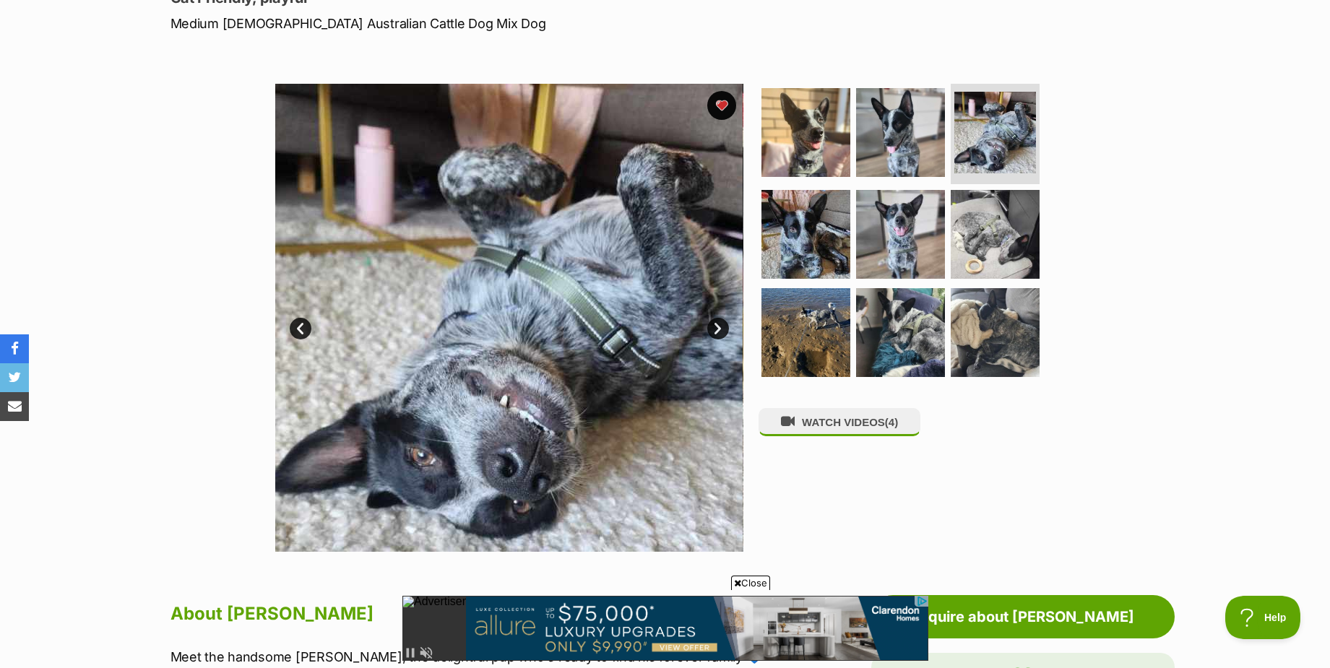
click at [715, 329] on link "Next" at bounding box center [718, 329] width 22 height 22
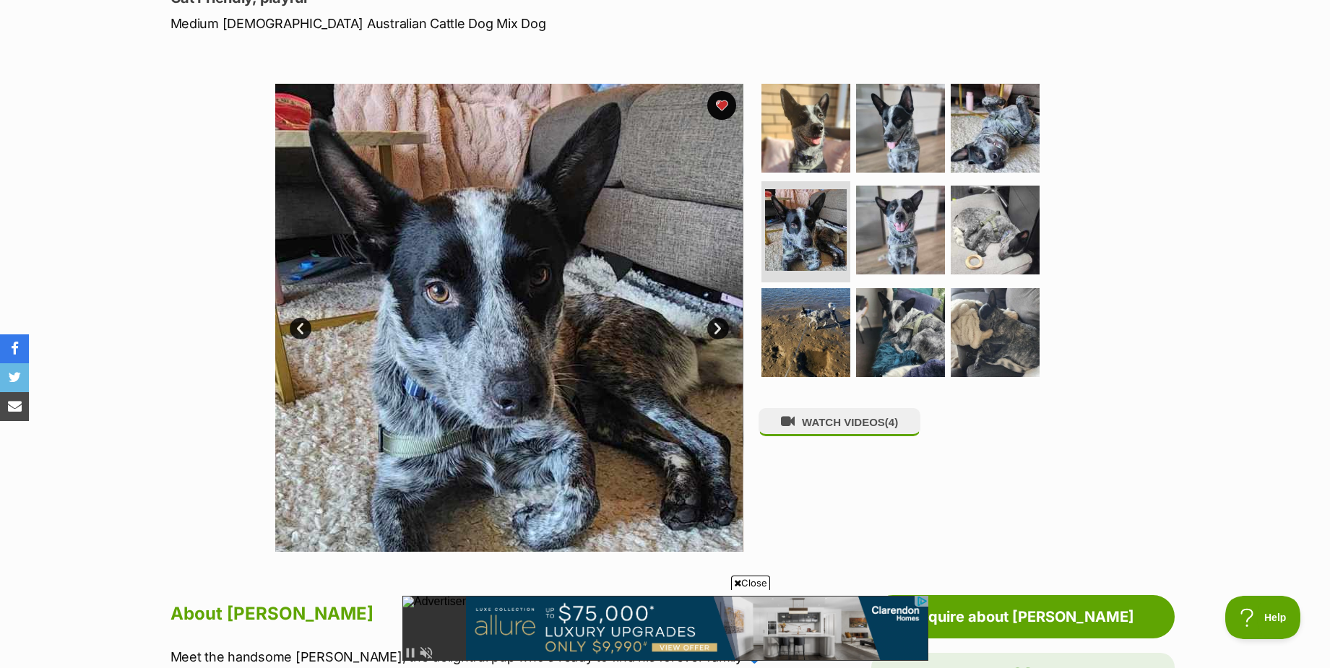
click at [717, 333] on link "Next" at bounding box center [718, 329] width 22 height 22
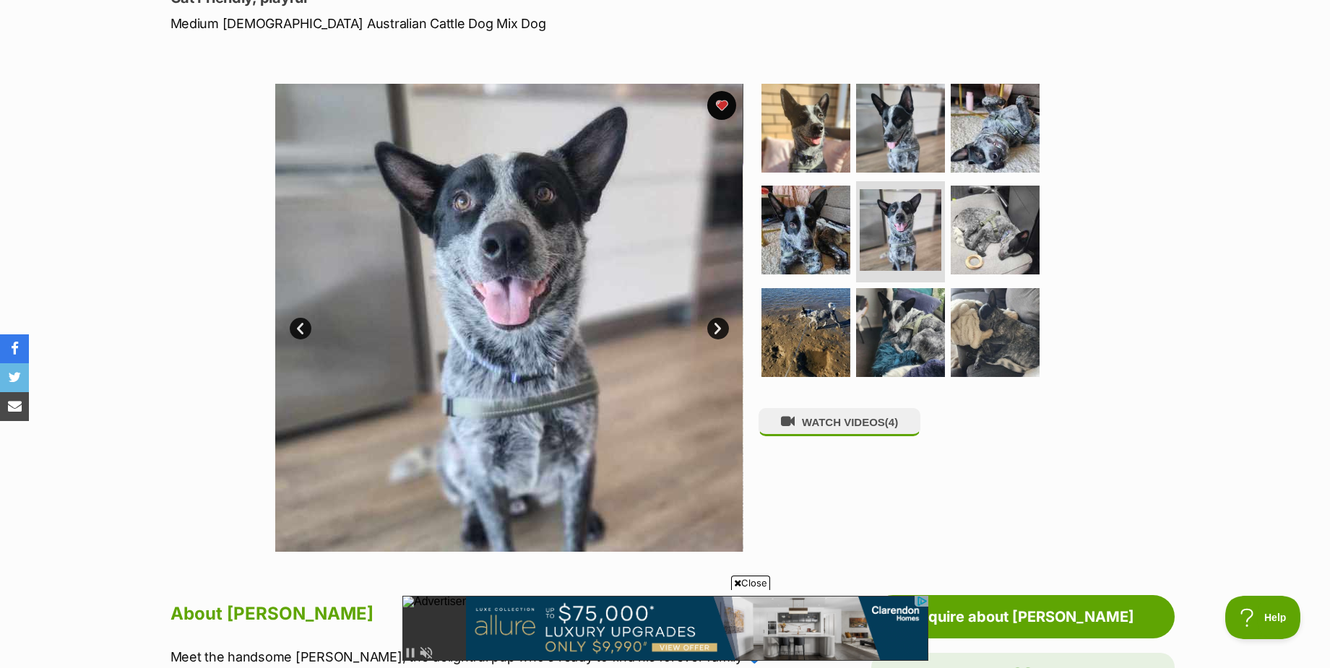
click at [717, 333] on link "Next" at bounding box center [718, 329] width 22 height 22
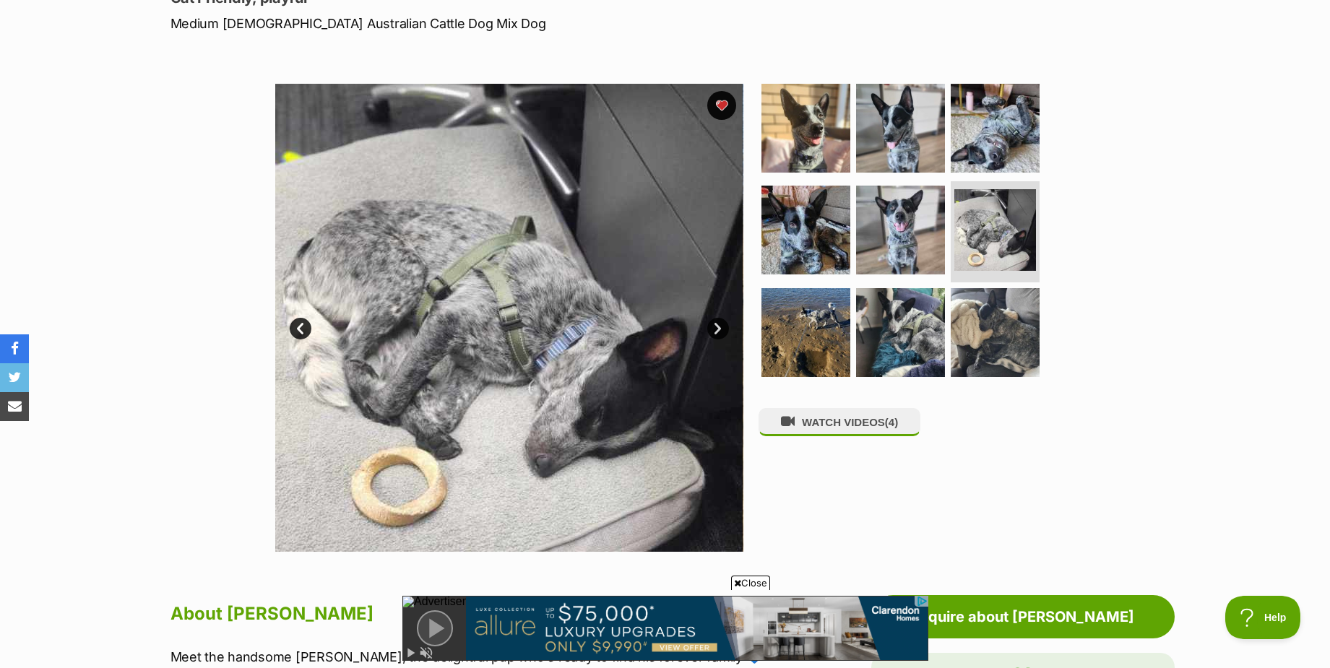
click at [717, 333] on link "Next" at bounding box center [718, 329] width 22 height 22
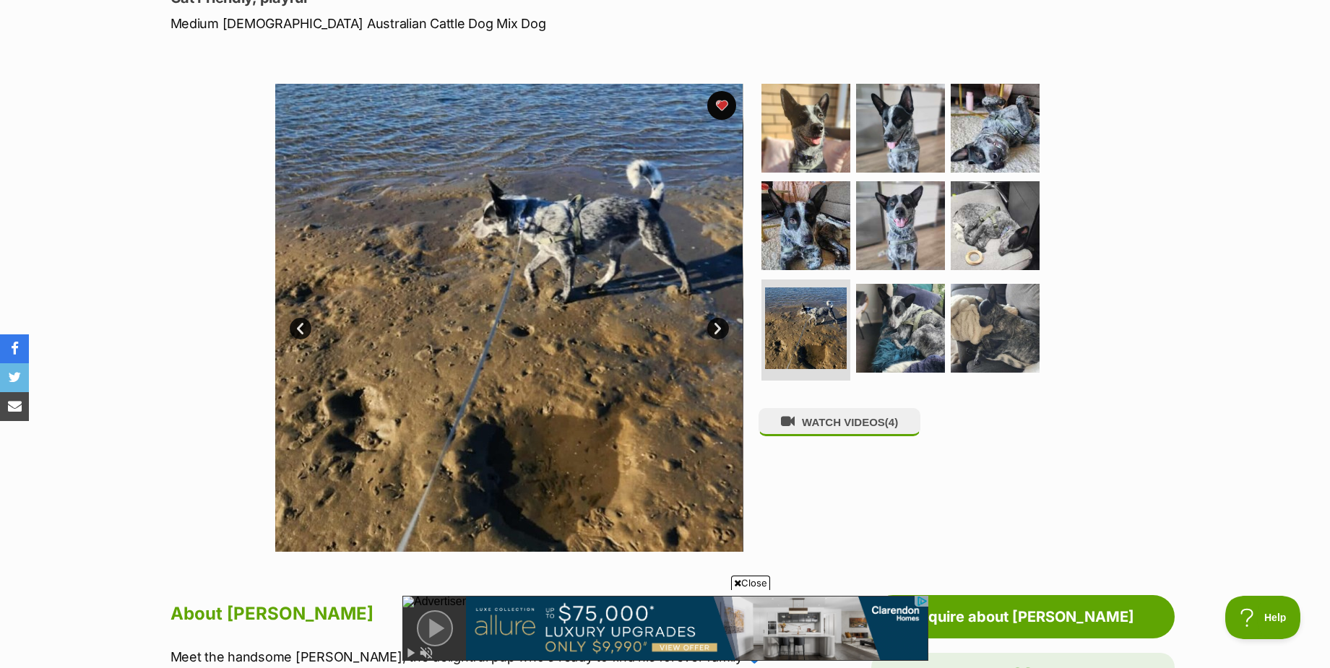
click at [717, 333] on link "Next" at bounding box center [718, 329] width 22 height 22
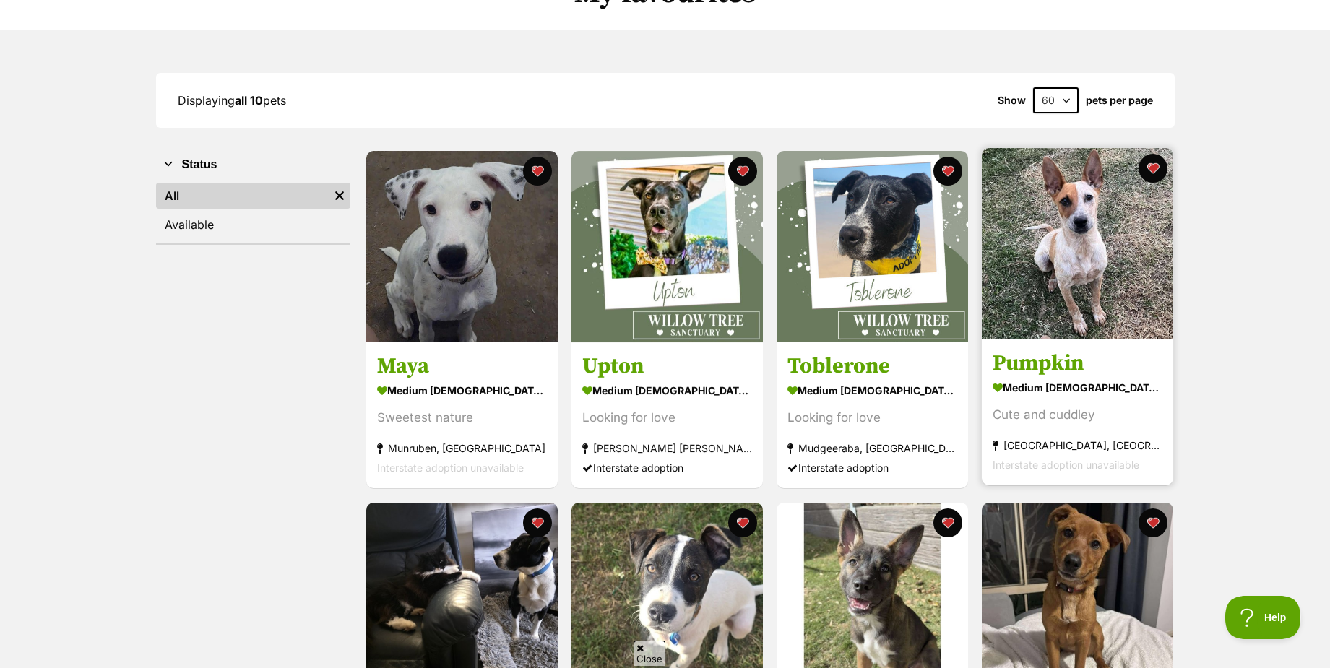
click at [1091, 244] on img at bounding box center [1077, 243] width 191 height 191
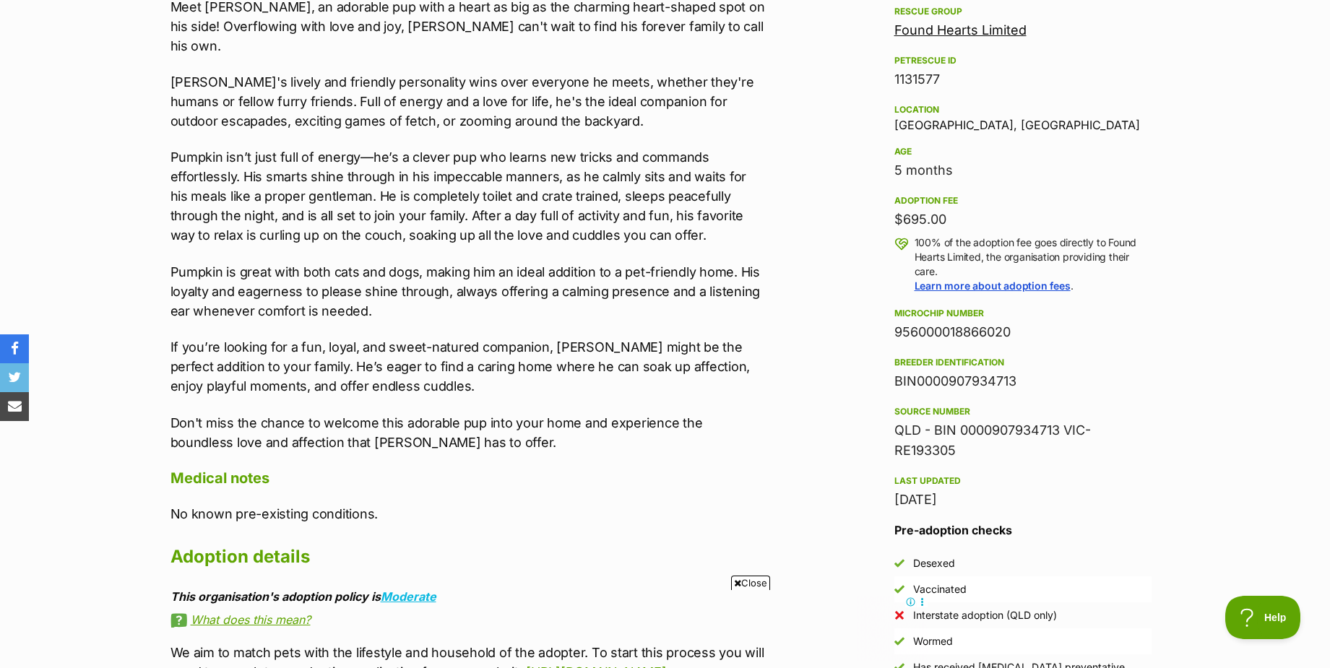
click at [755, 583] on span "Close" at bounding box center [750, 583] width 39 height 14
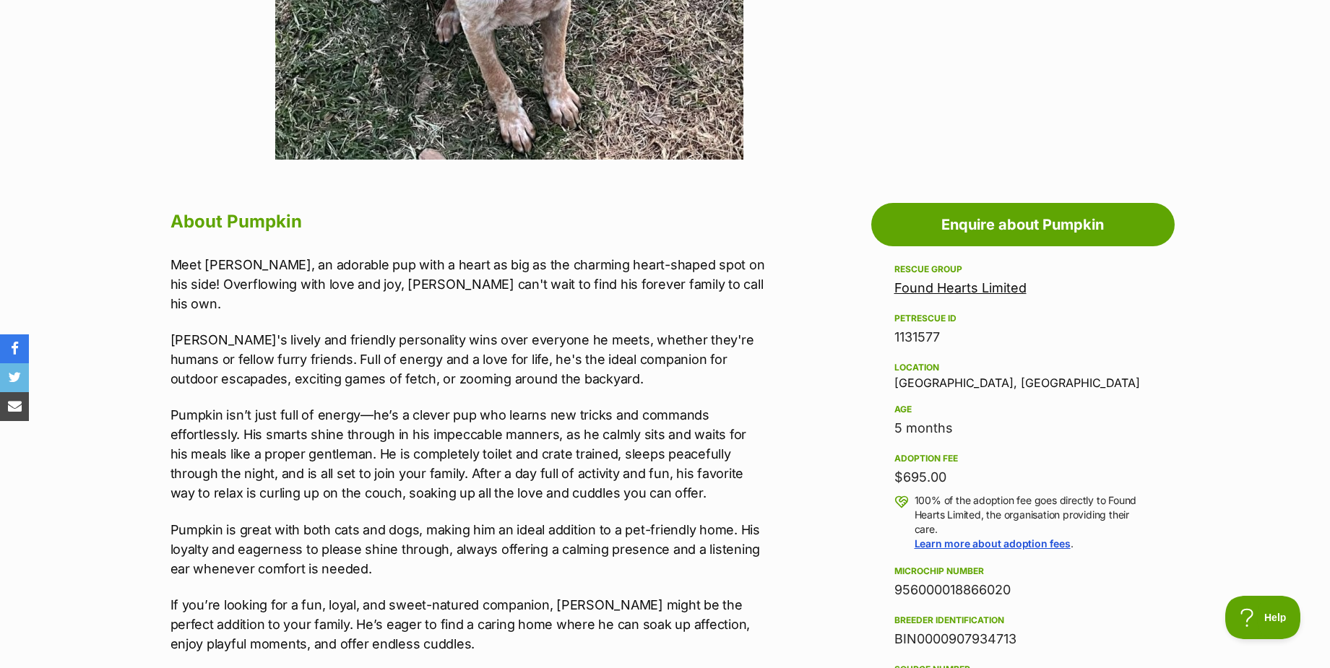
scroll to position [578, 0]
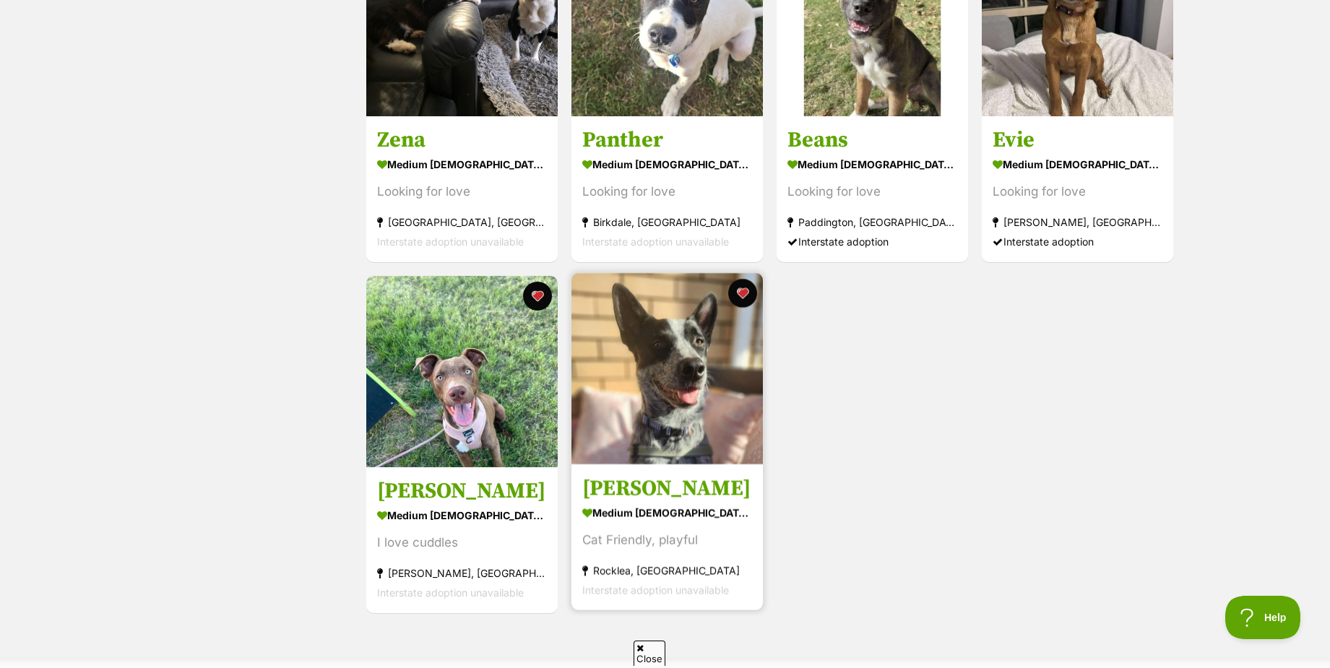
click at [677, 401] on img at bounding box center [666, 368] width 191 height 191
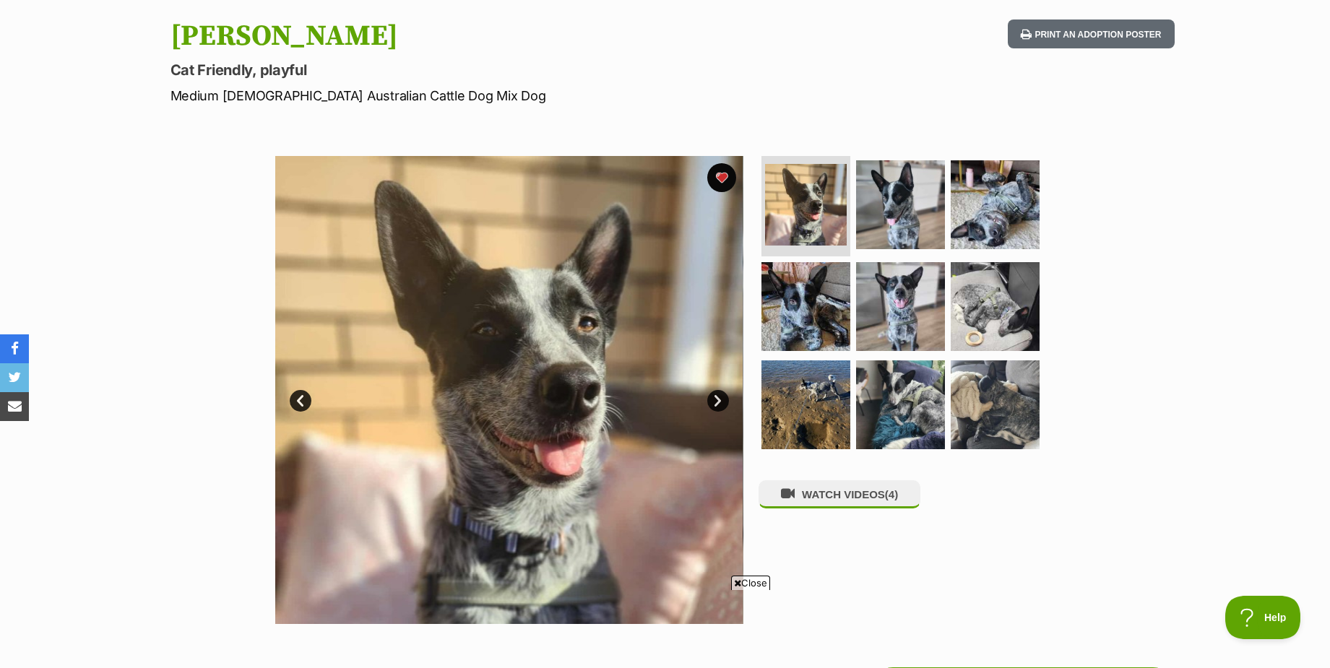
click at [714, 402] on link "Next" at bounding box center [718, 401] width 22 height 22
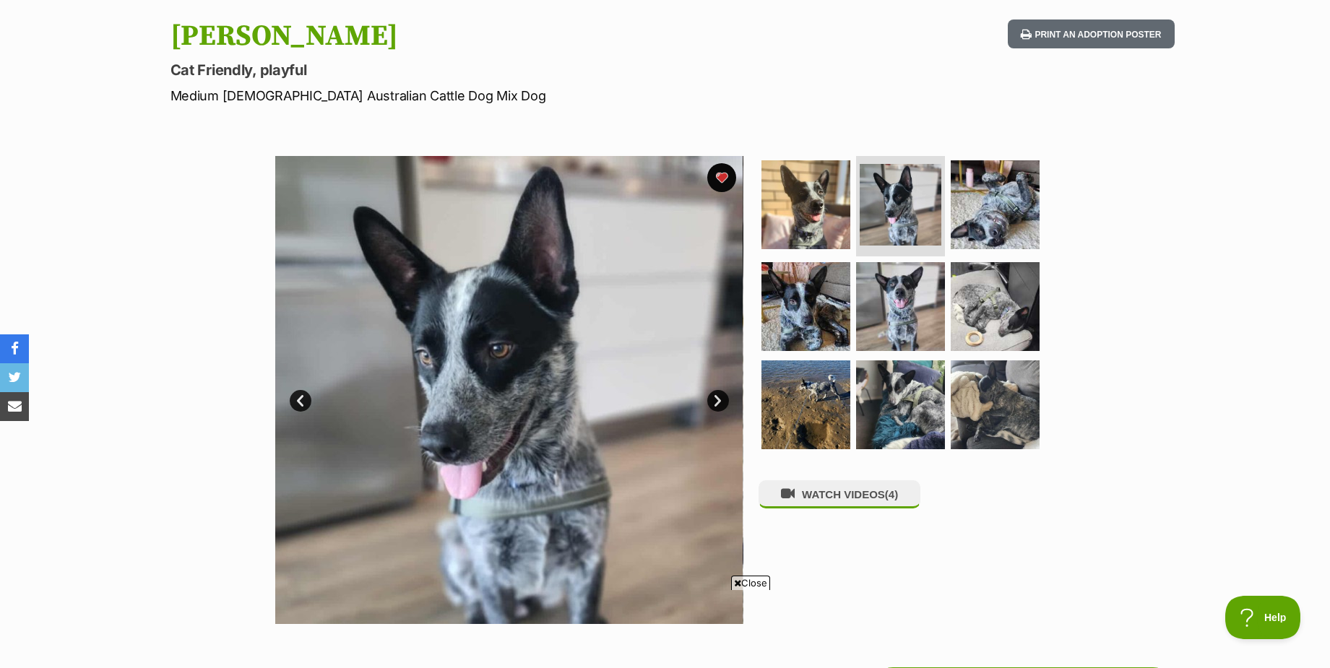
click at [759, 582] on span "Close" at bounding box center [750, 583] width 39 height 14
click at [719, 397] on link "Next" at bounding box center [718, 401] width 22 height 22
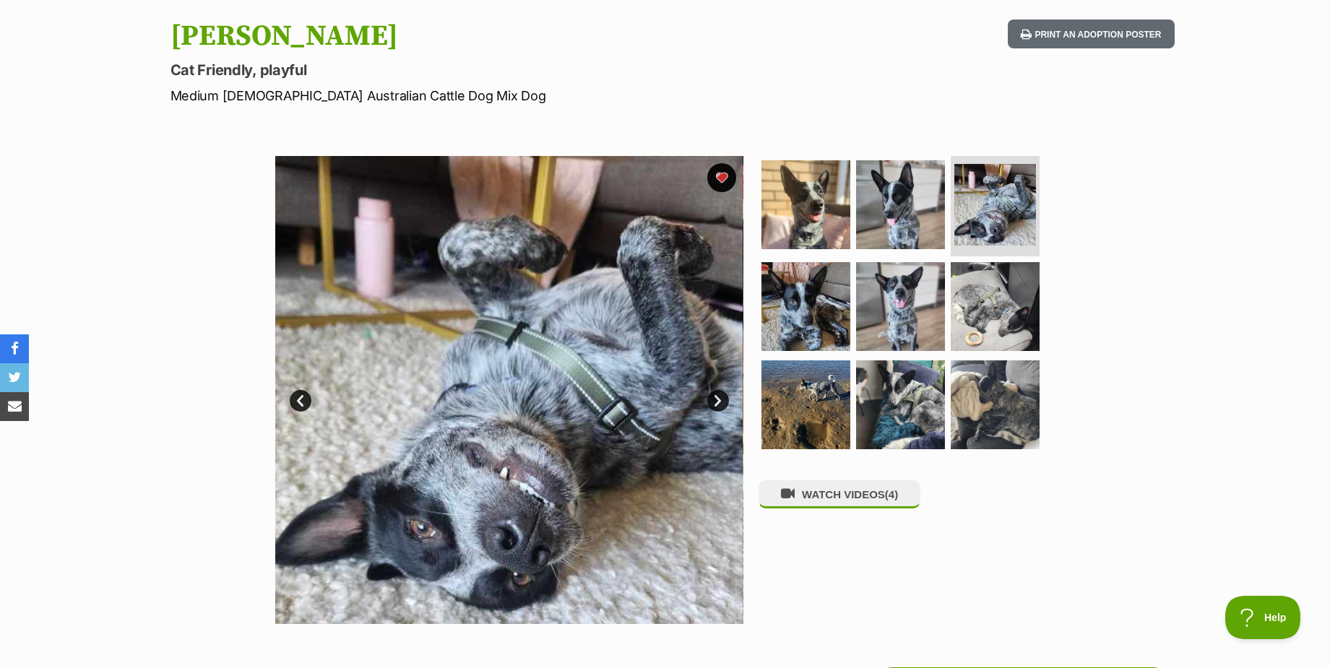
click at [721, 397] on link "Next" at bounding box center [718, 401] width 22 height 22
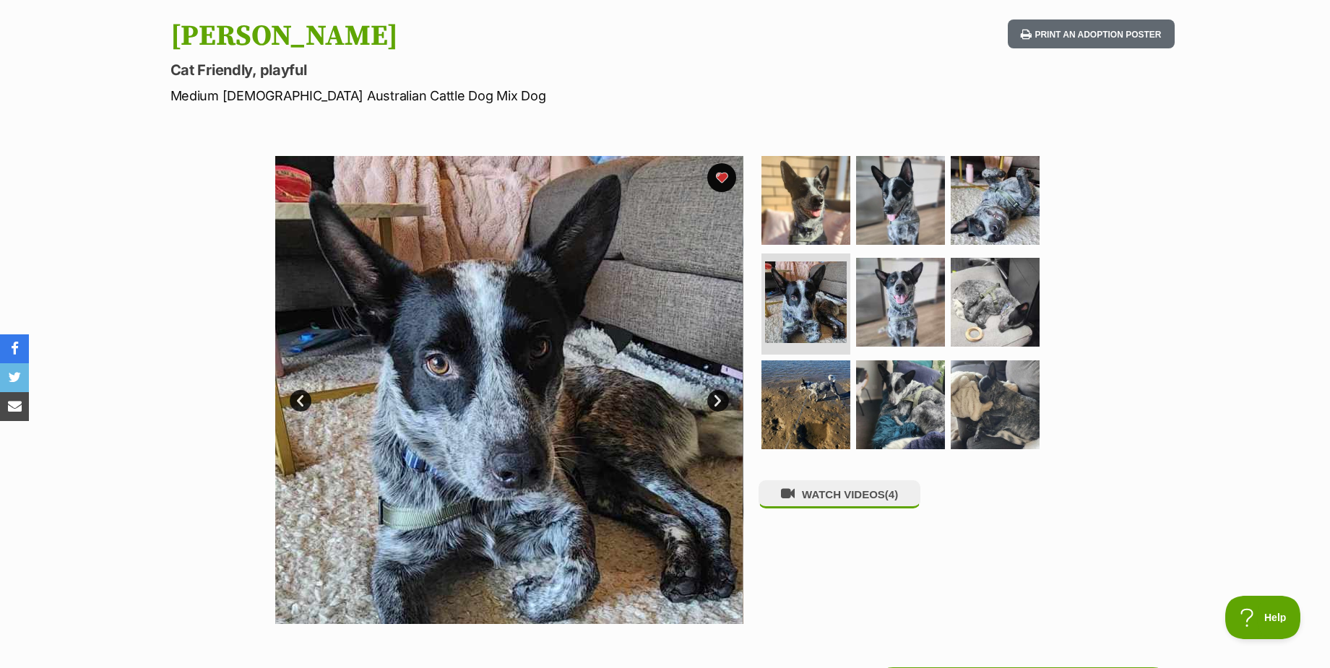
click at [719, 399] on link "Next" at bounding box center [718, 401] width 22 height 22
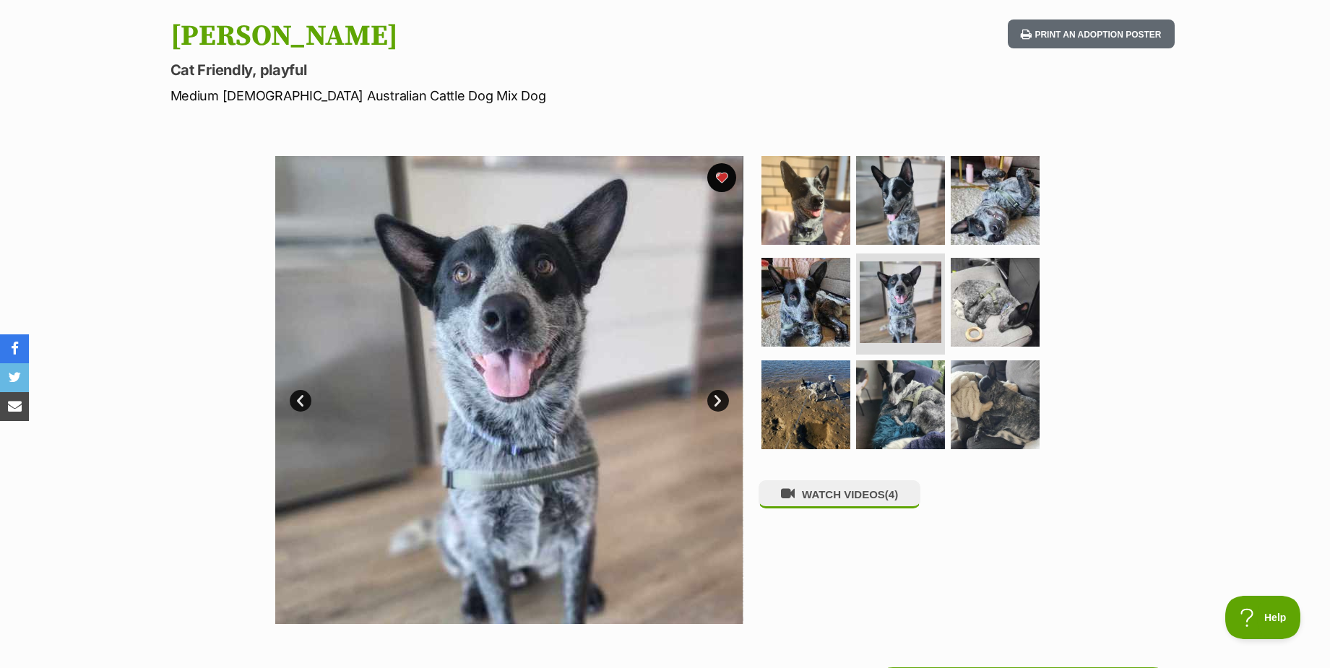
click at [719, 399] on link "Next" at bounding box center [718, 401] width 22 height 22
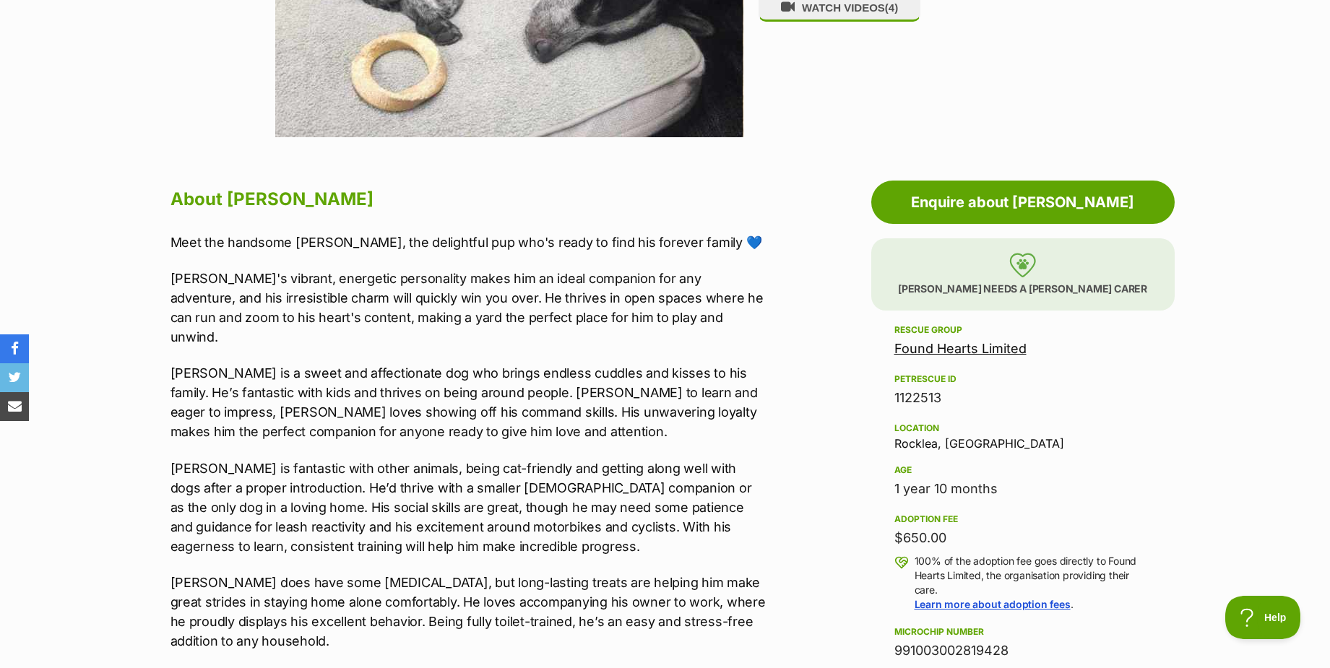
scroll to position [433, 0]
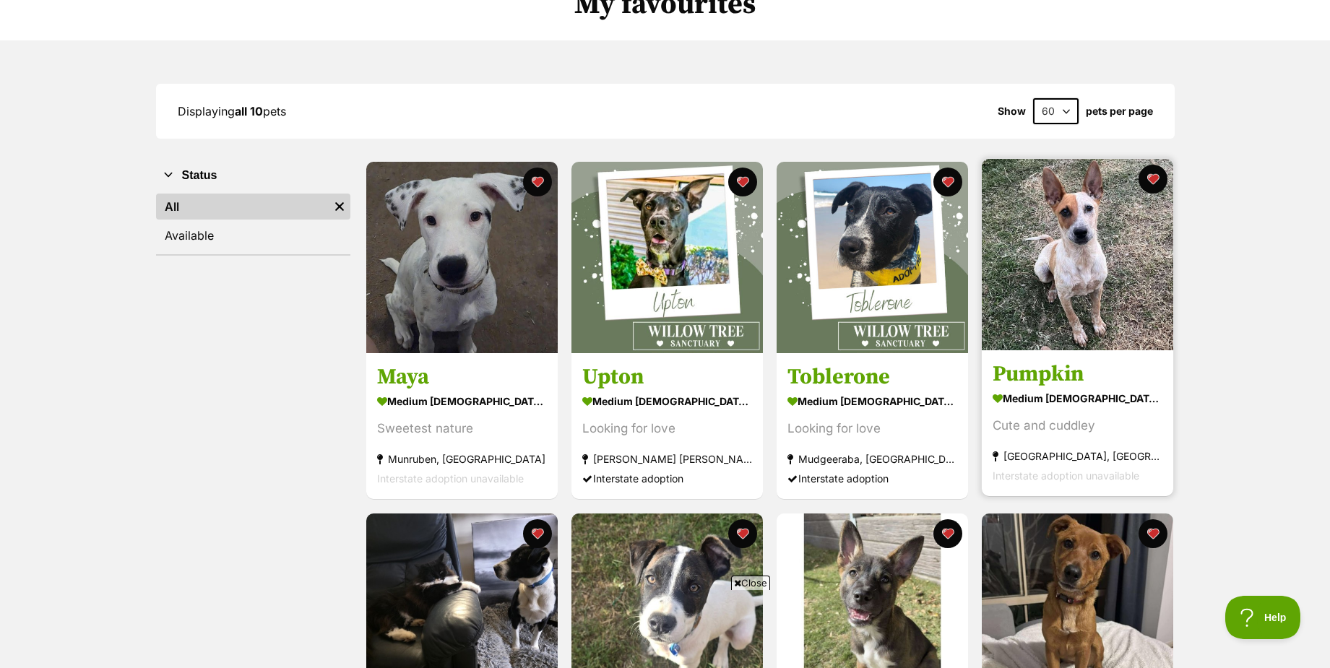
scroll to position [217, 0]
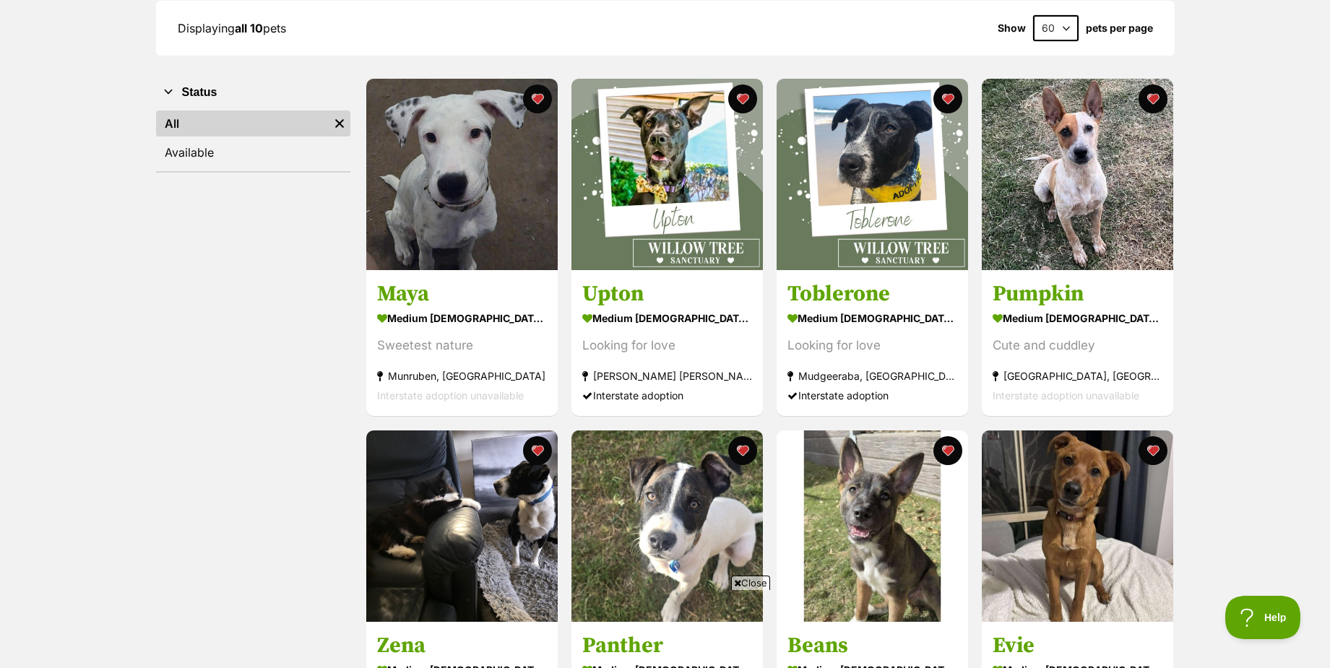
click at [738, 581] on icon at bounding box center [737, 583] width 7 height 9
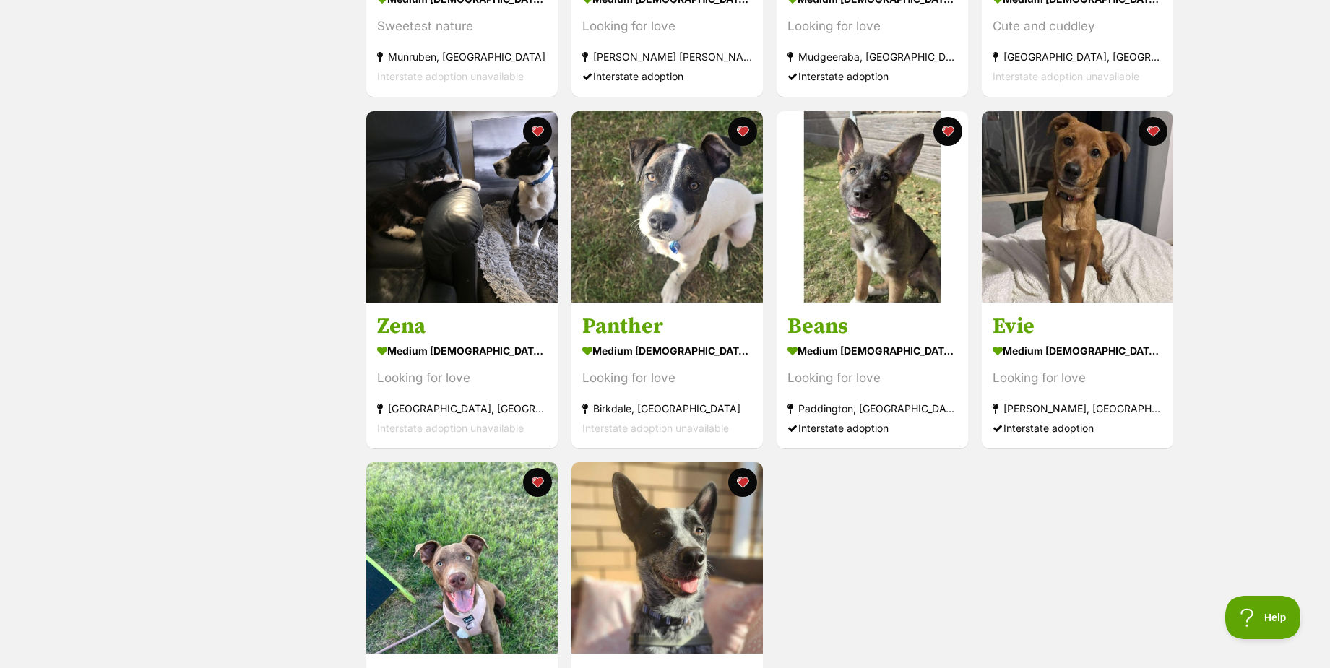
scroll to position [650, 0]
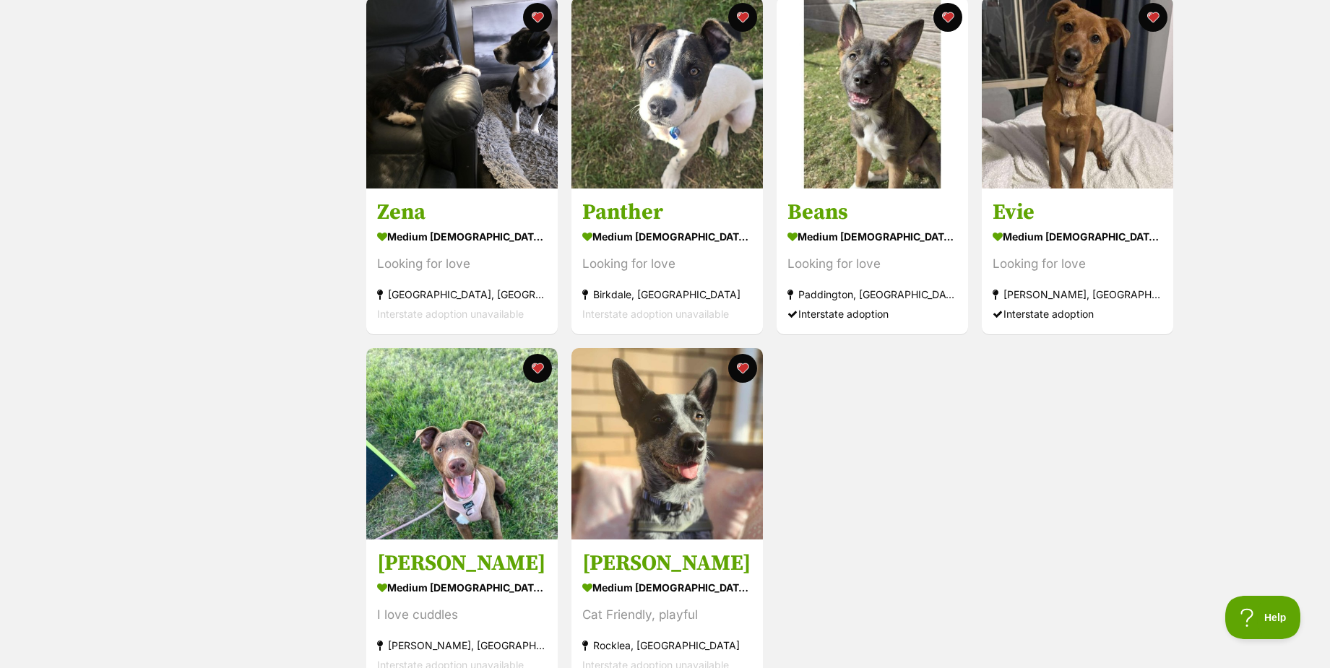
click at [1174, 446] on div "Displaying all 10 pets Show 20 40 60 pets per page Visit PetRescue TV (external…" at bounding box center [665, 126] width 1062 height 1119
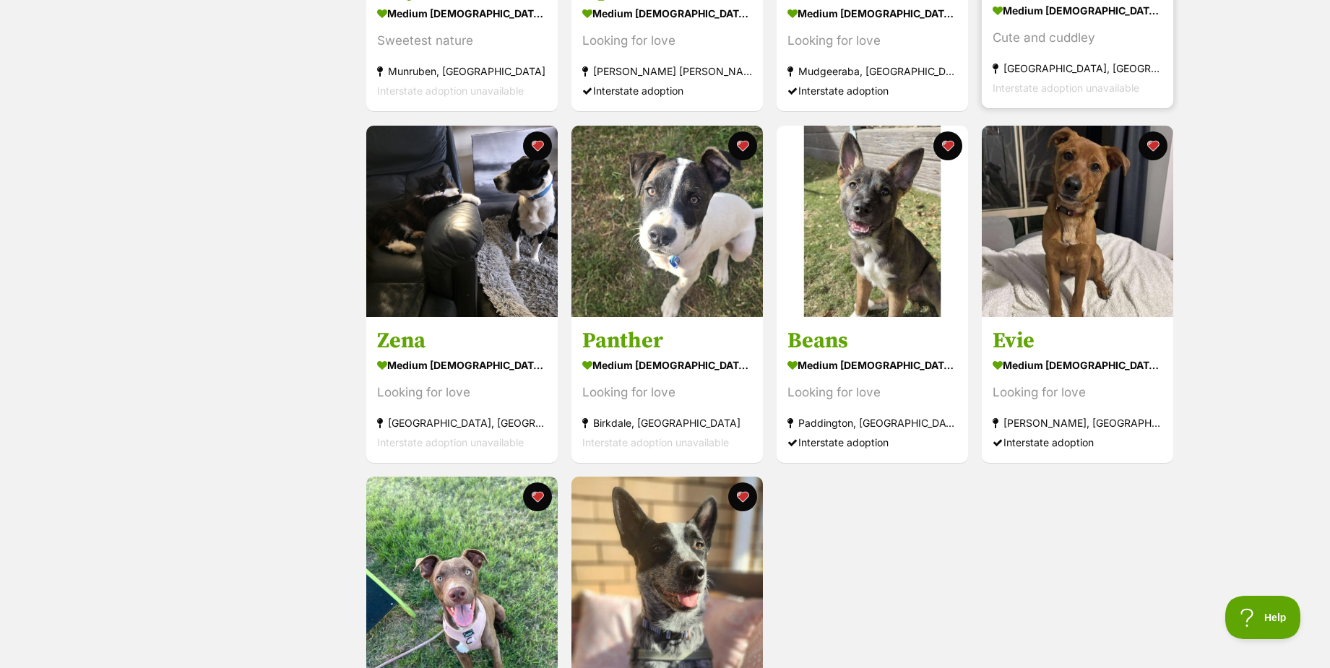
scroll to position [722, 0]
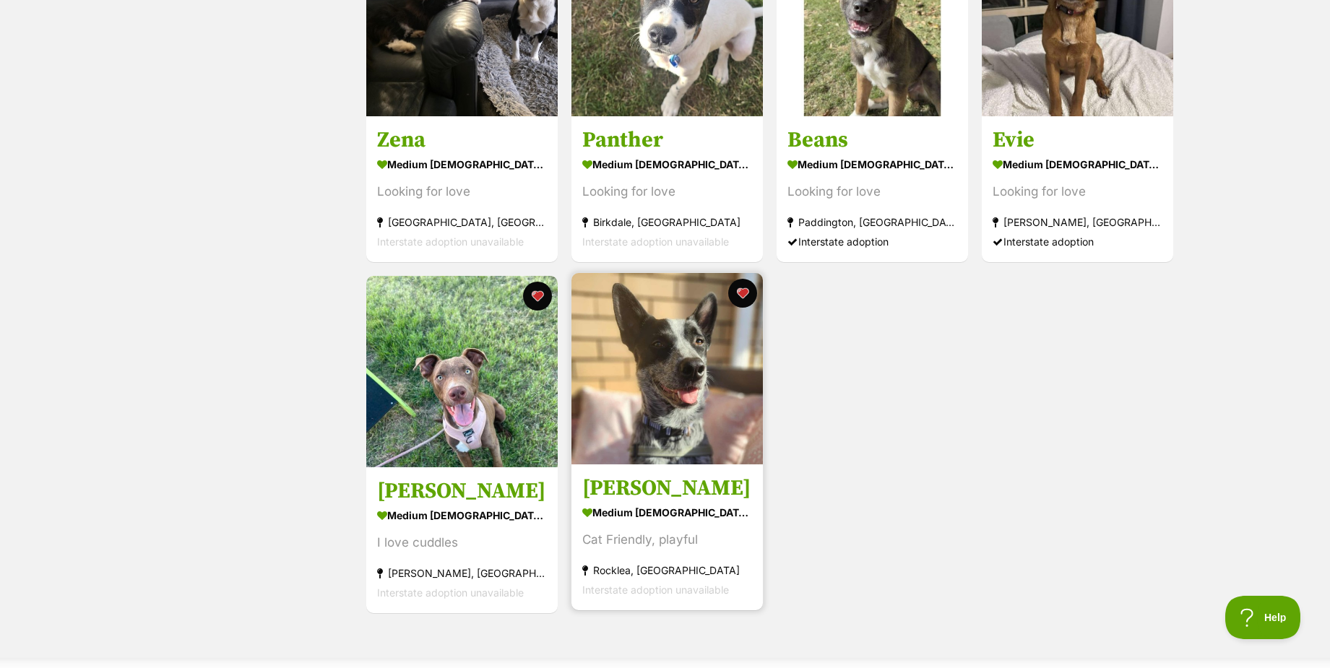
click at [670, 410] on img at bounding box center [666, 368] width 191 height 191
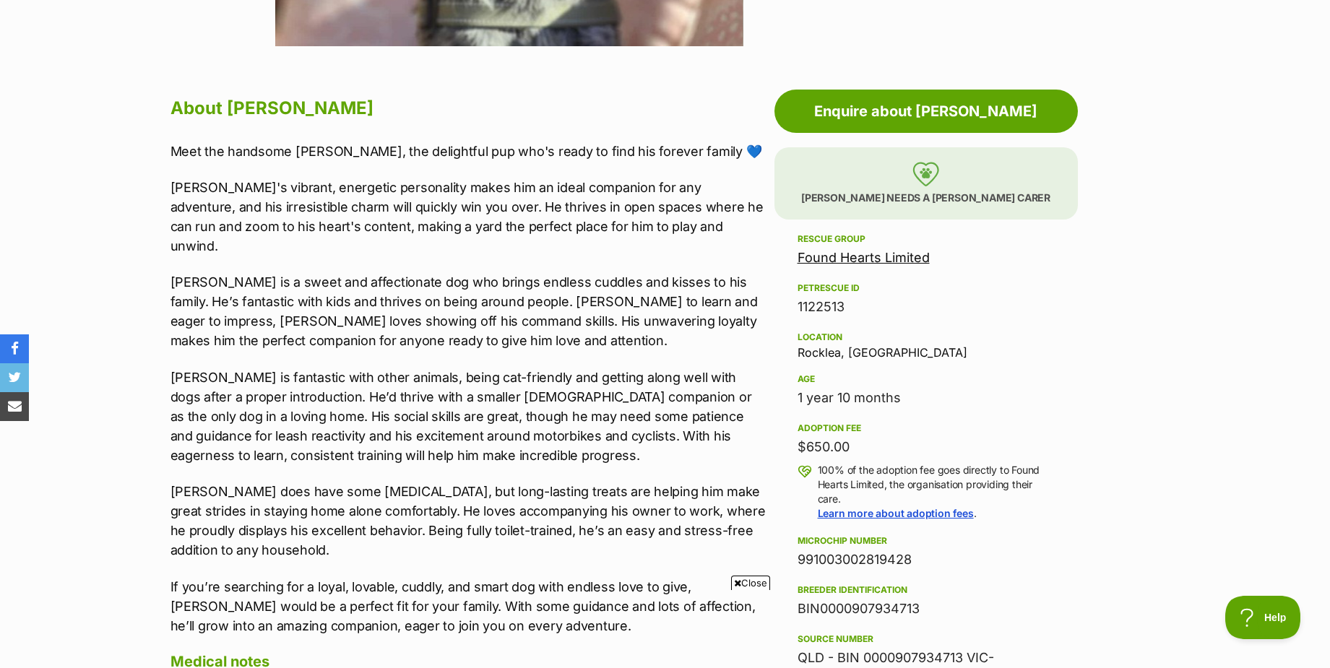
click at [822, 256] on link "Found Hearts Limited" at bounding box center [863, 257] width 132 height 15
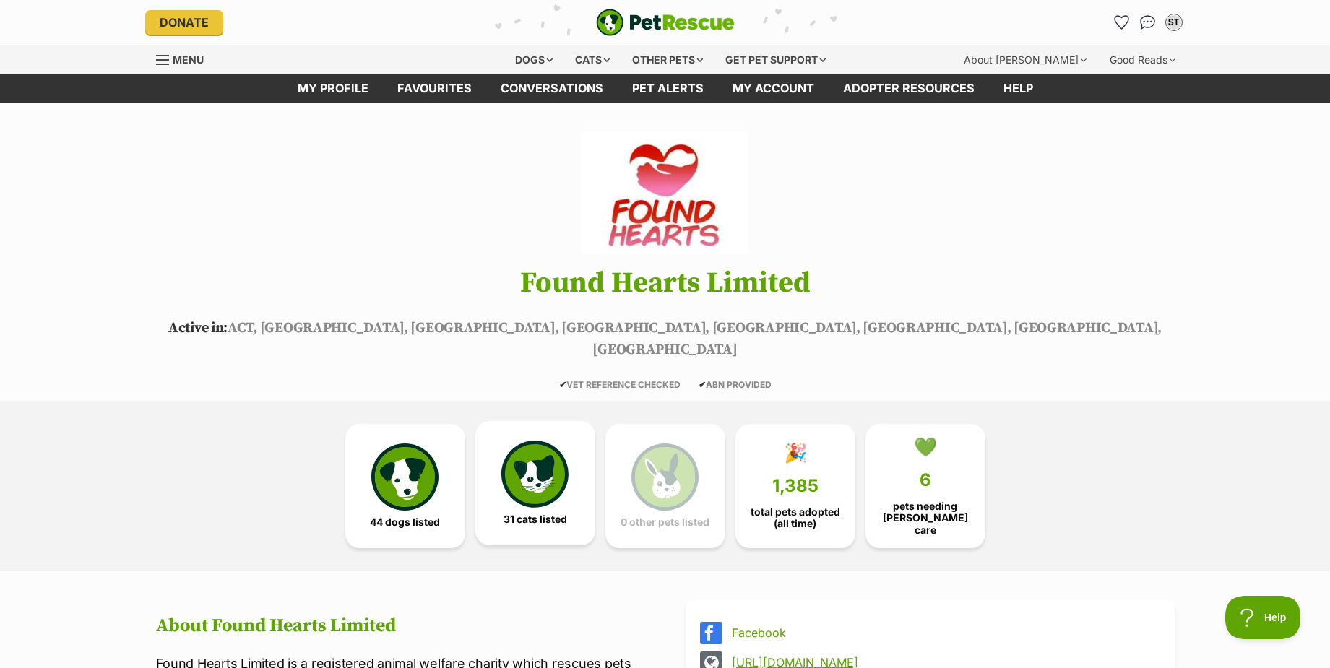
click at [521, 460] on img at bounding box center [534, 474] width 66 height 66
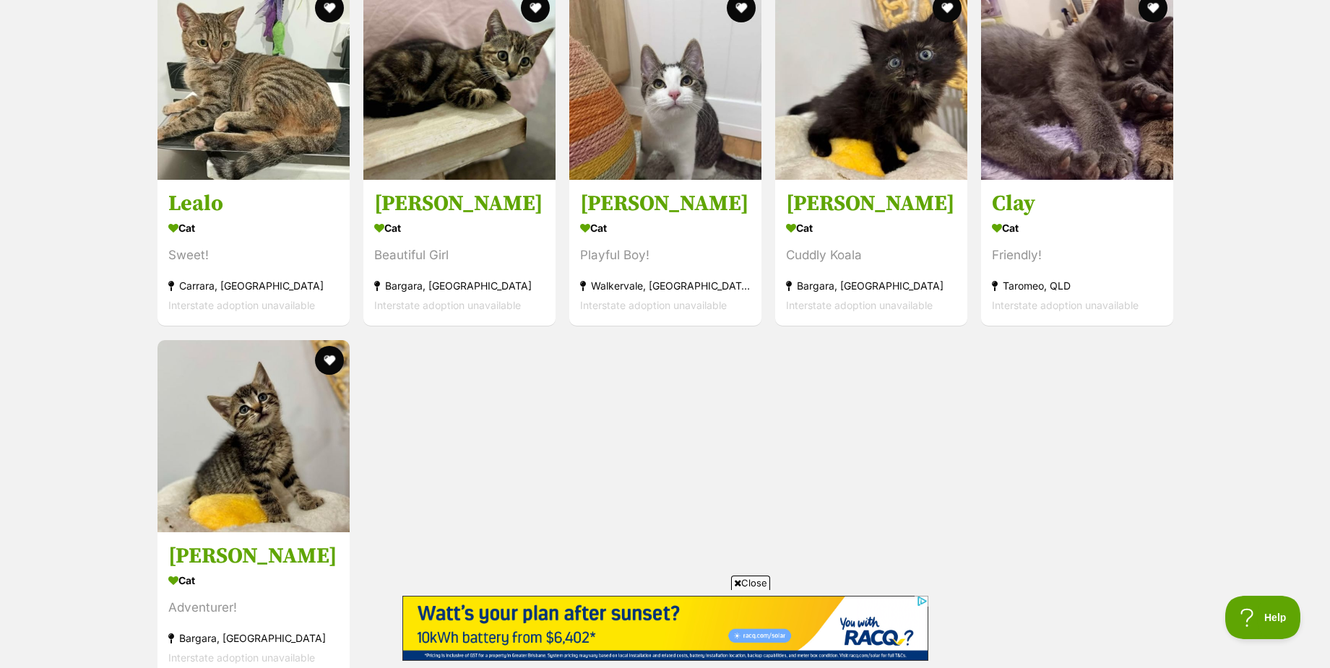
scroll to position [3159, 0]
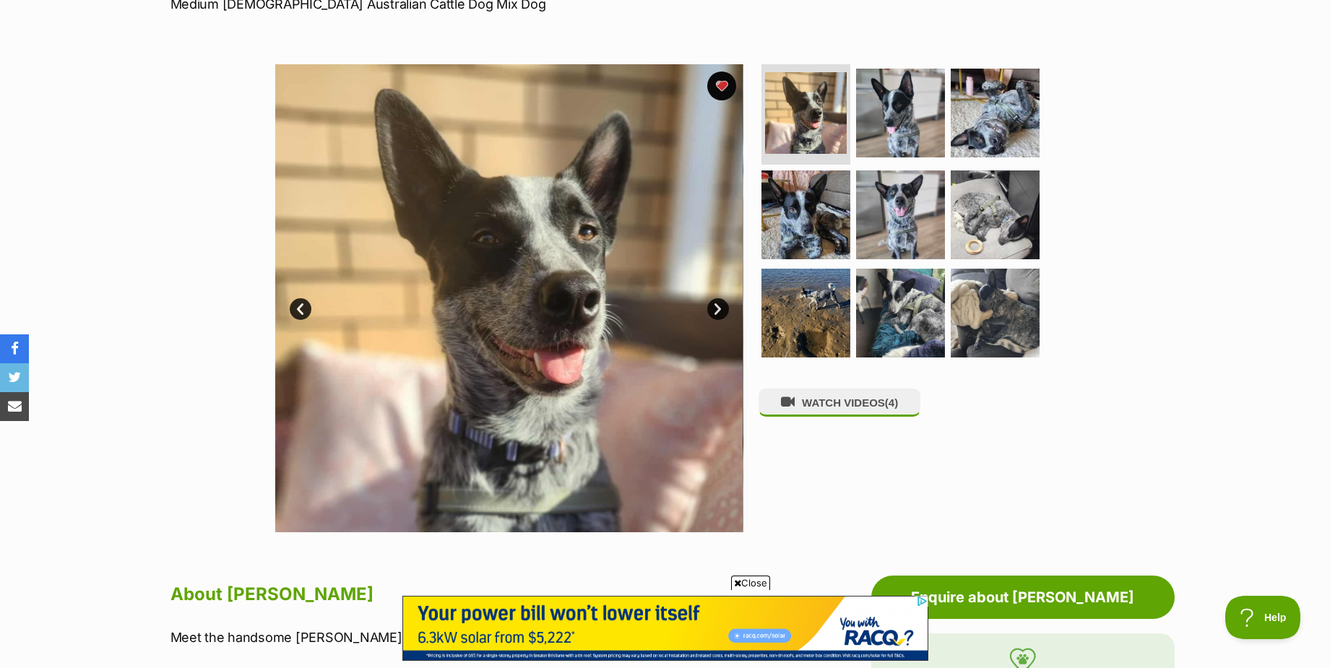
scroll to position [217, 0]
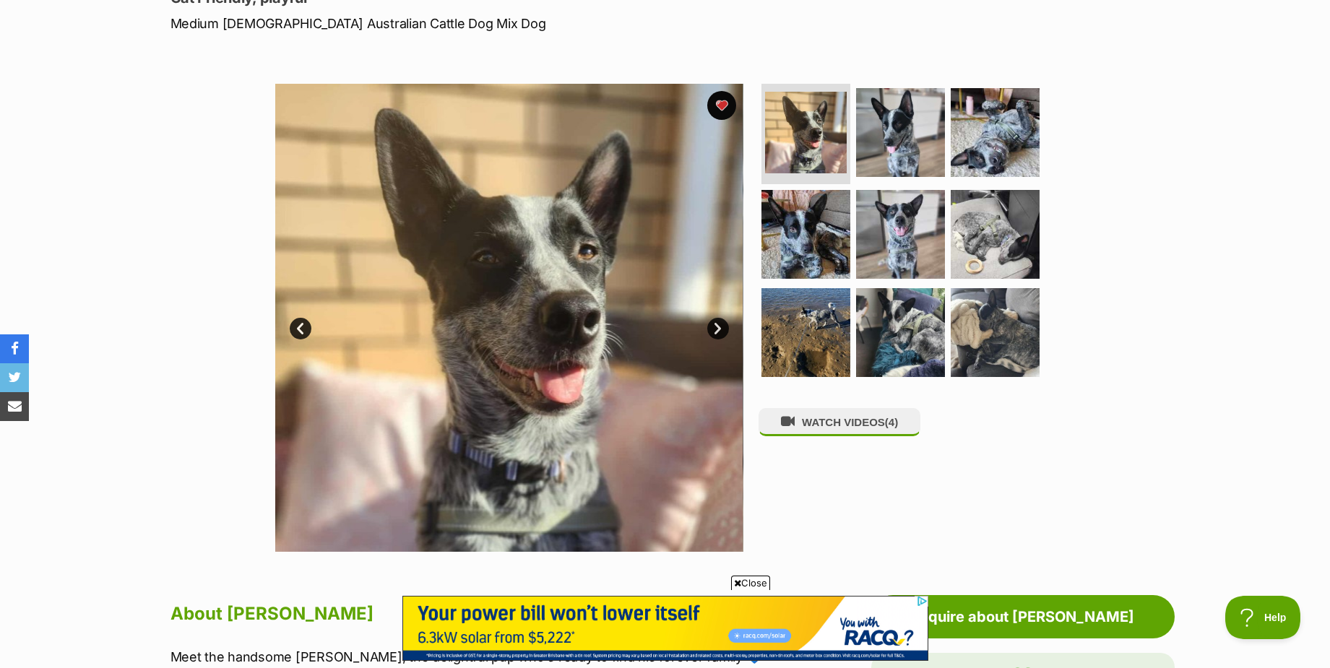
click at [719, 324] on link "Next" at bounding box center [718, 329] width 22 height 22
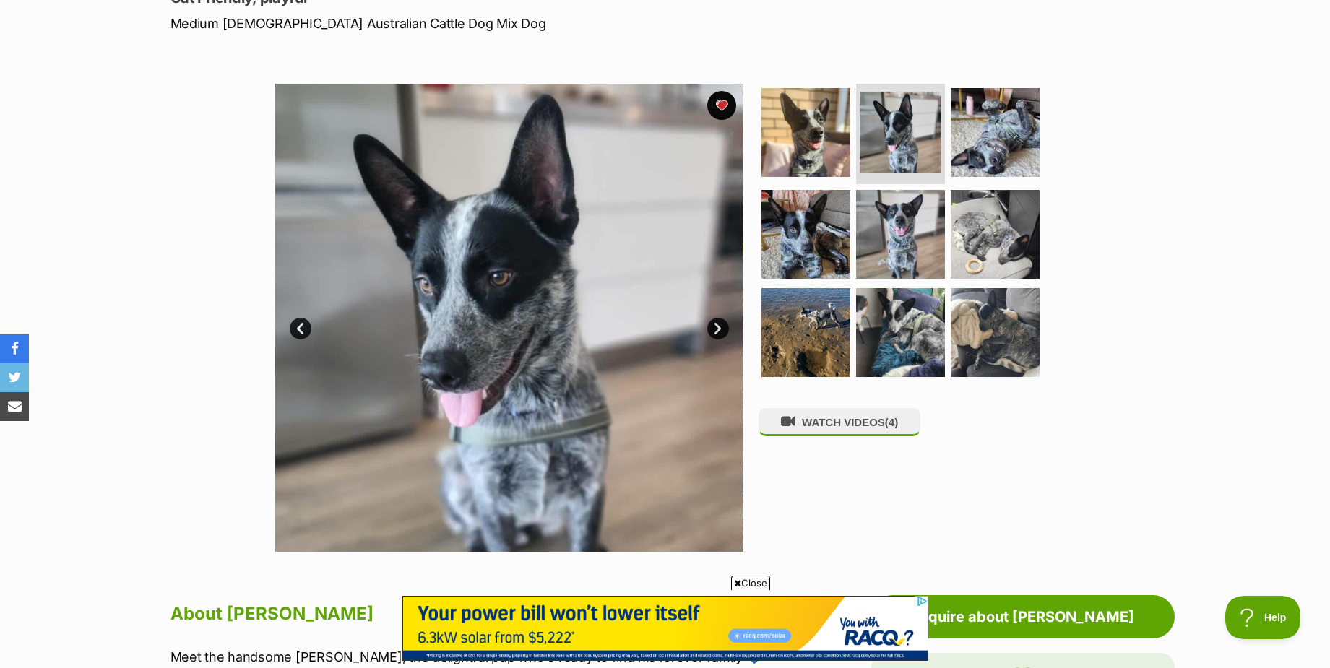
scroll to position [0, 0]
click at [719, 324] on link "Next" at bounding box center [718, 329] width 22 height 22
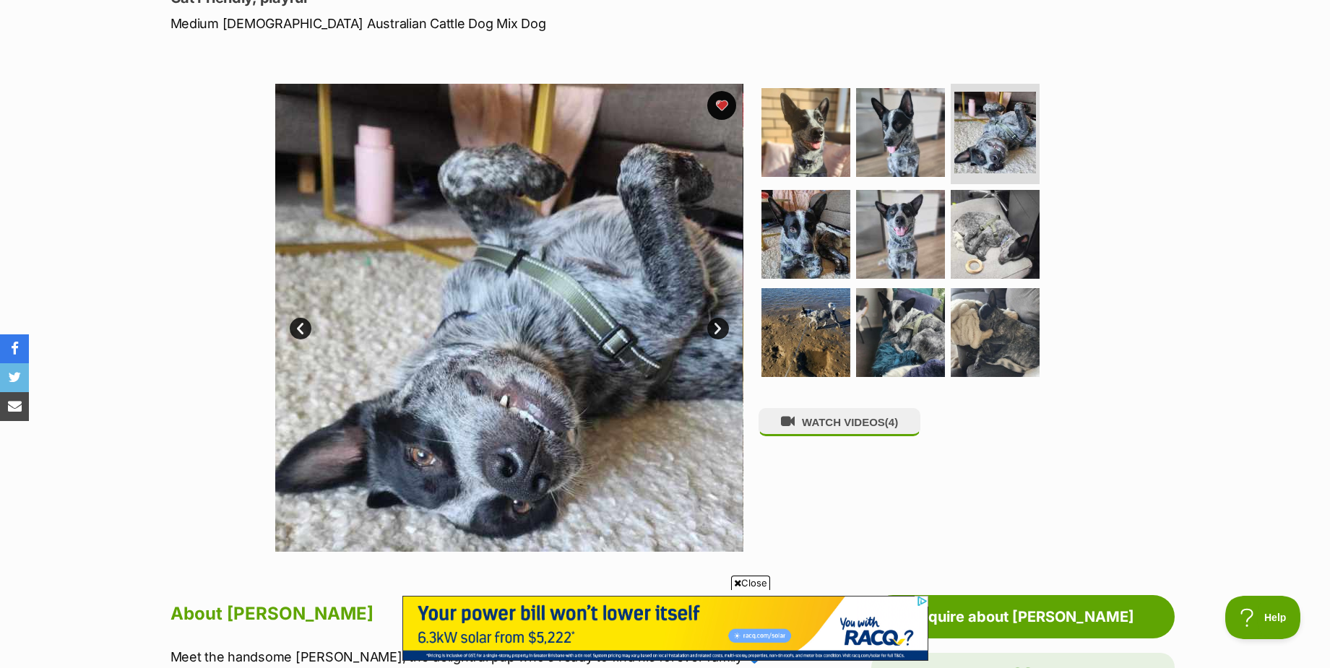
click at [719, 324] on link "Next" at bounding box center [718, 329] width 22 height 22
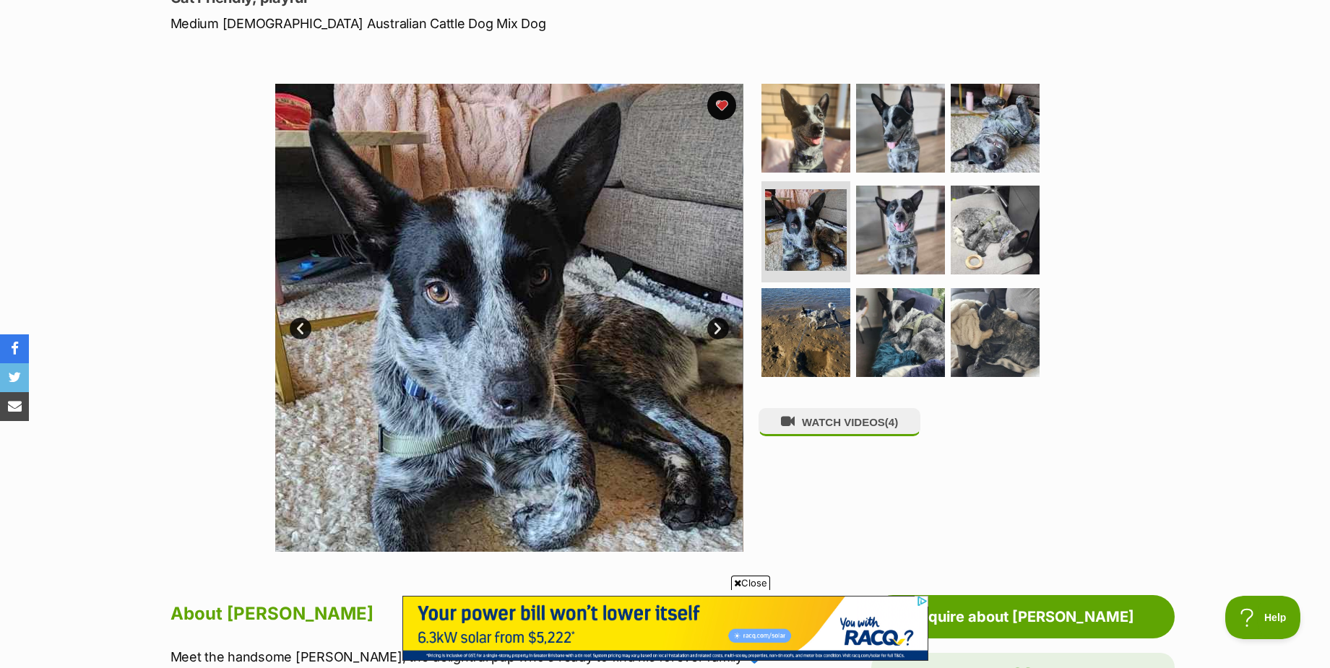
click at [719, 324] on link "Next" at bounding box center [718, 329] width 22 height 22
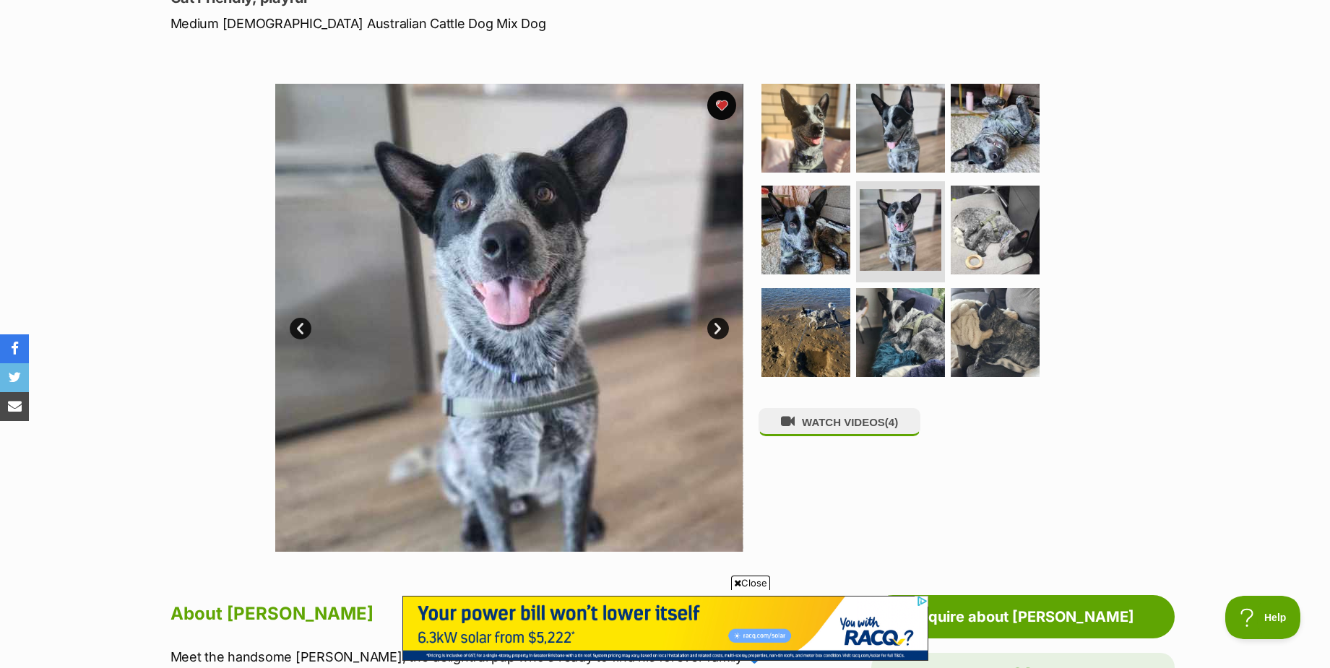
click at [719, 324] on link "Next" at bounding box center [718, 329] width 22 height 22
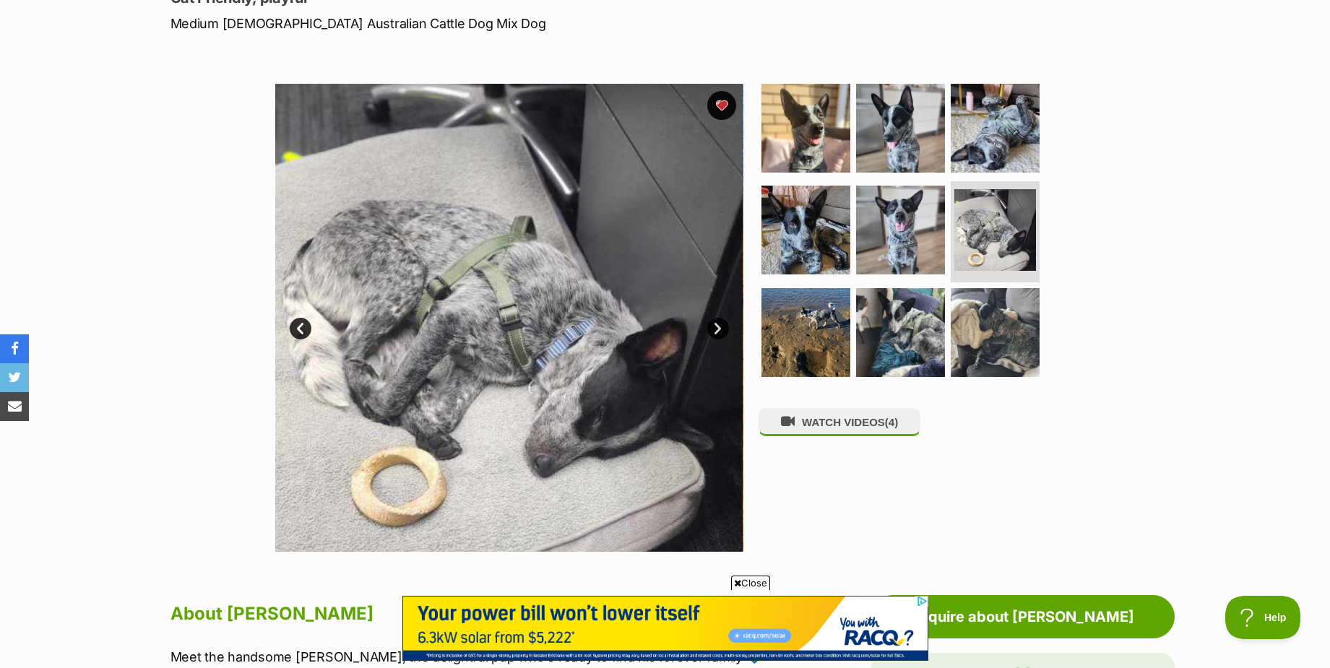
click at [719, 327] on link "Next" at bounding box center [718, 329] width 22 height 22
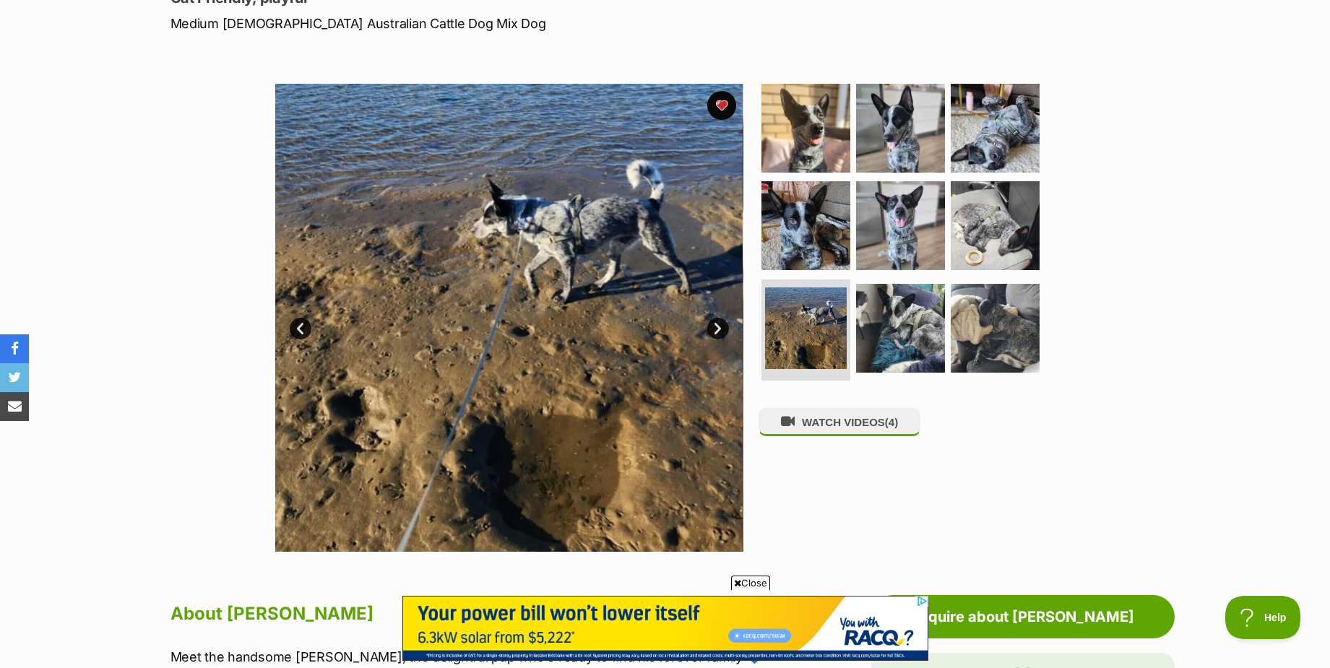
click at [719, 327] on link "Next" at bounding box center [718, 329] width 22 height 22
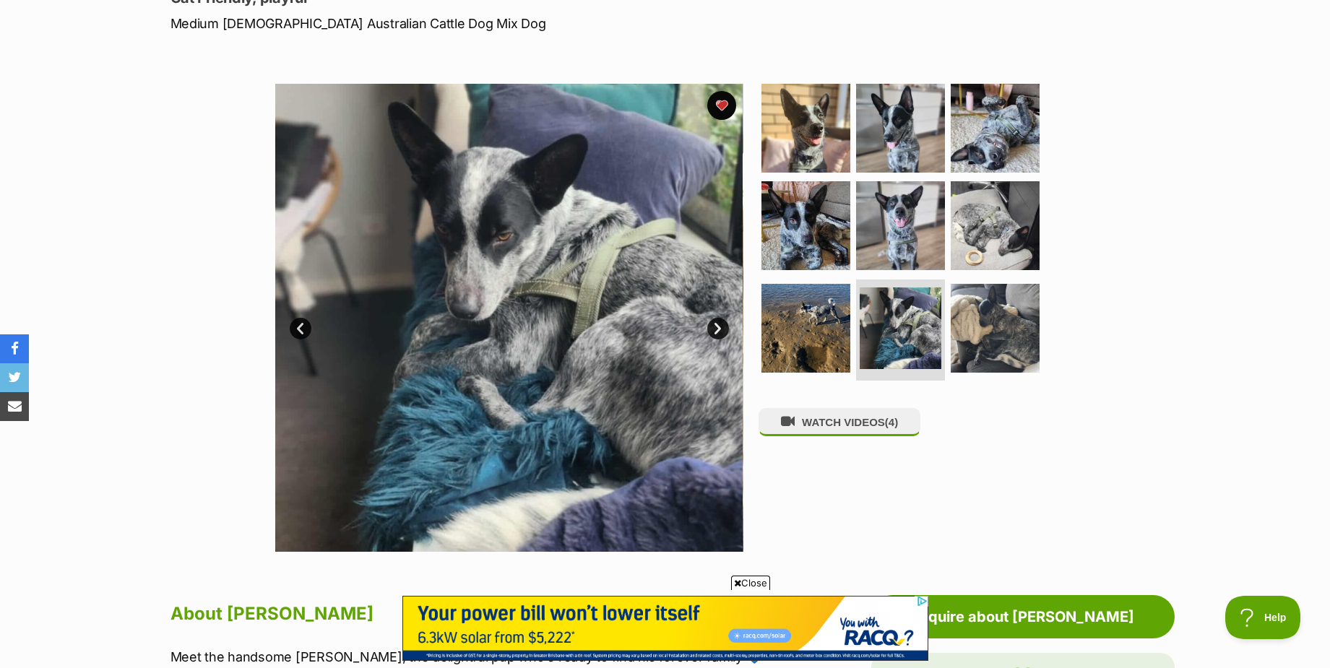
click at [719, 327] on link "Next" at bounding box center [718, 329] width 22 height 22
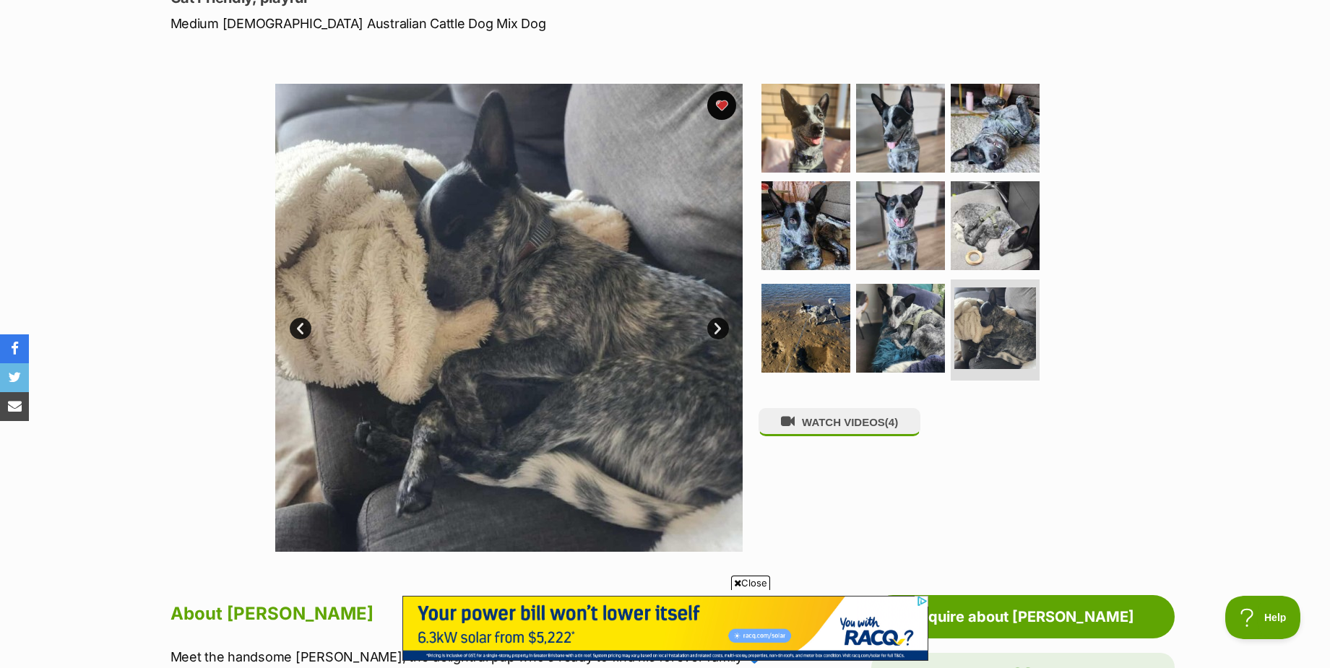
click at [719, 327] on link "Next" at bounding box center [718, 329] width 22 height 22
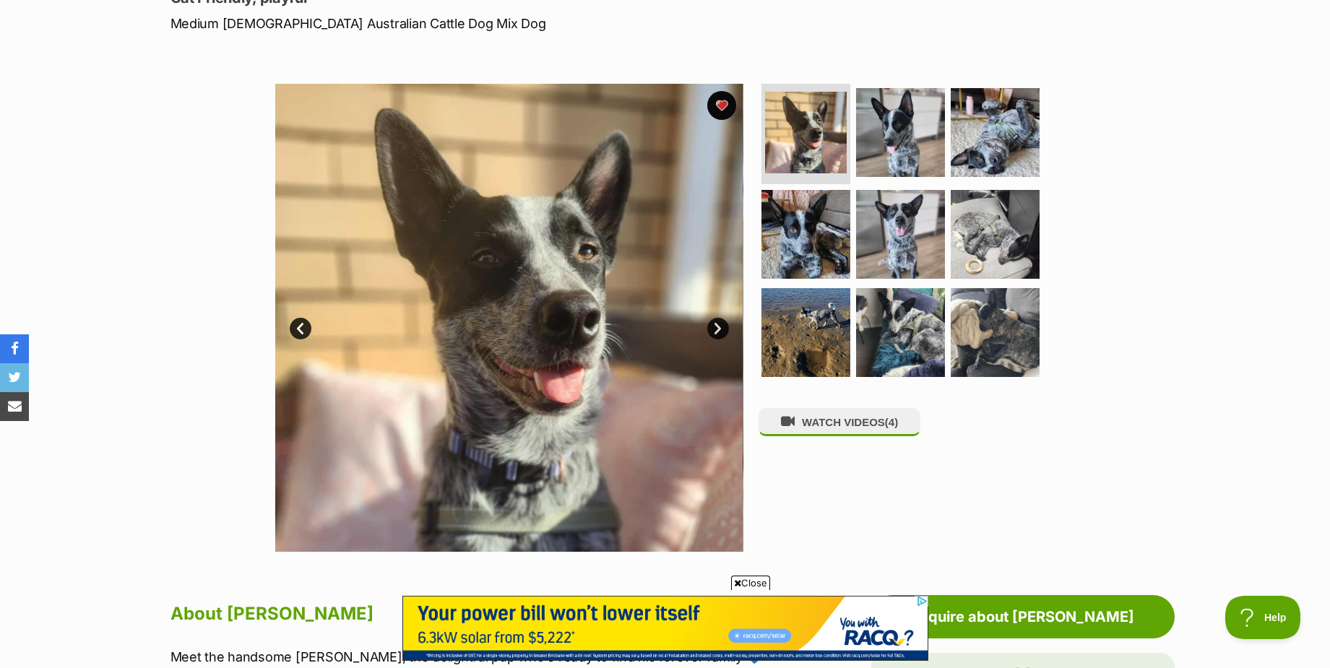
click at [719, 327] on link "Next" at bounding box center [718, 329] width 22 height 22
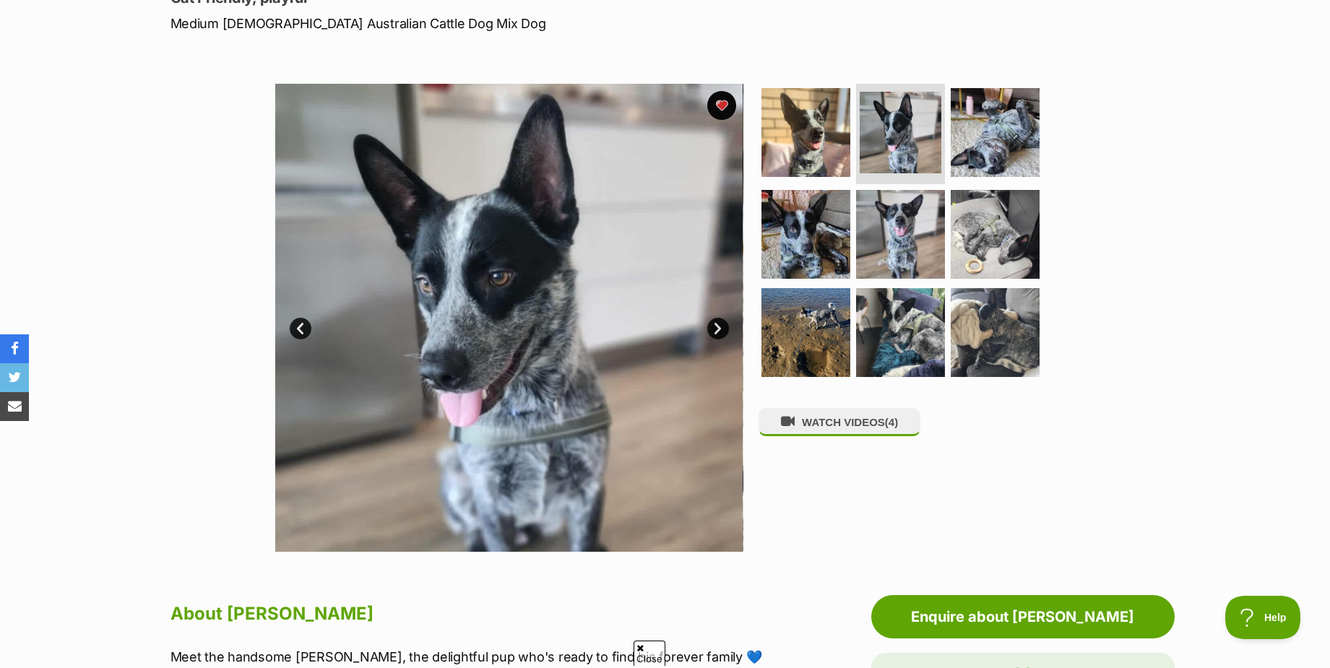
click at [719, 327] on link "Next" at bounding box center [718, 329] width 22 height 22
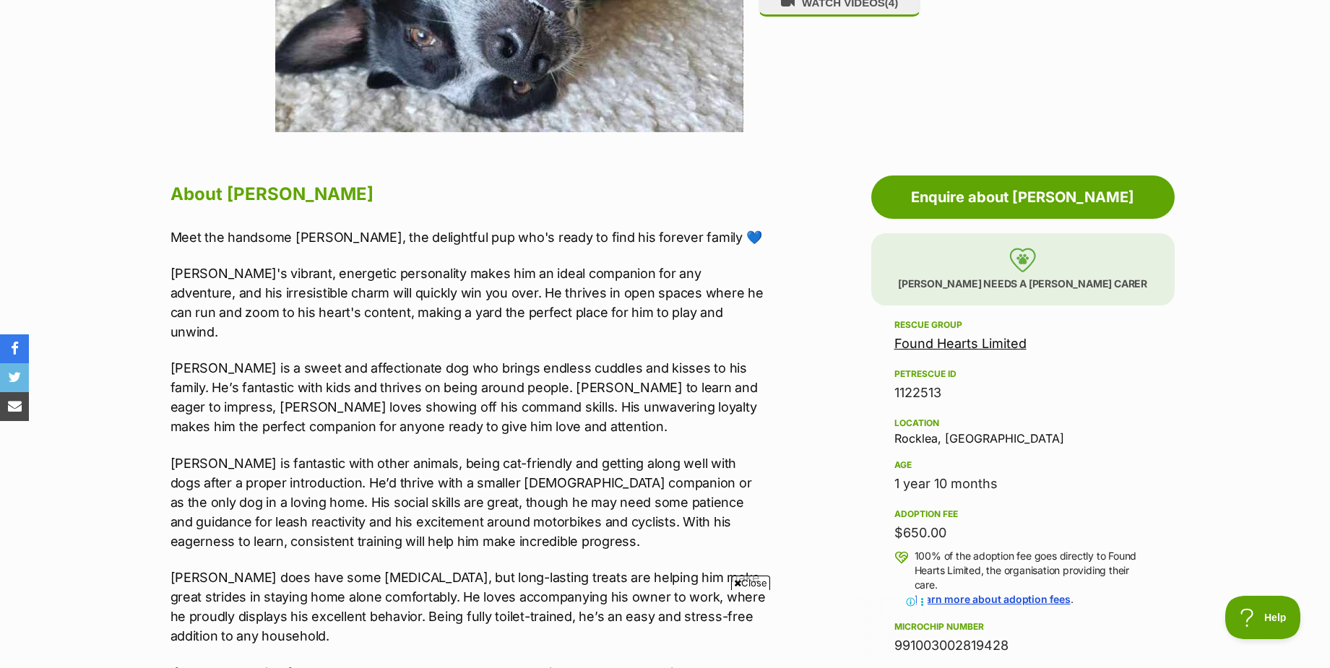
scroll to position [650, 0]
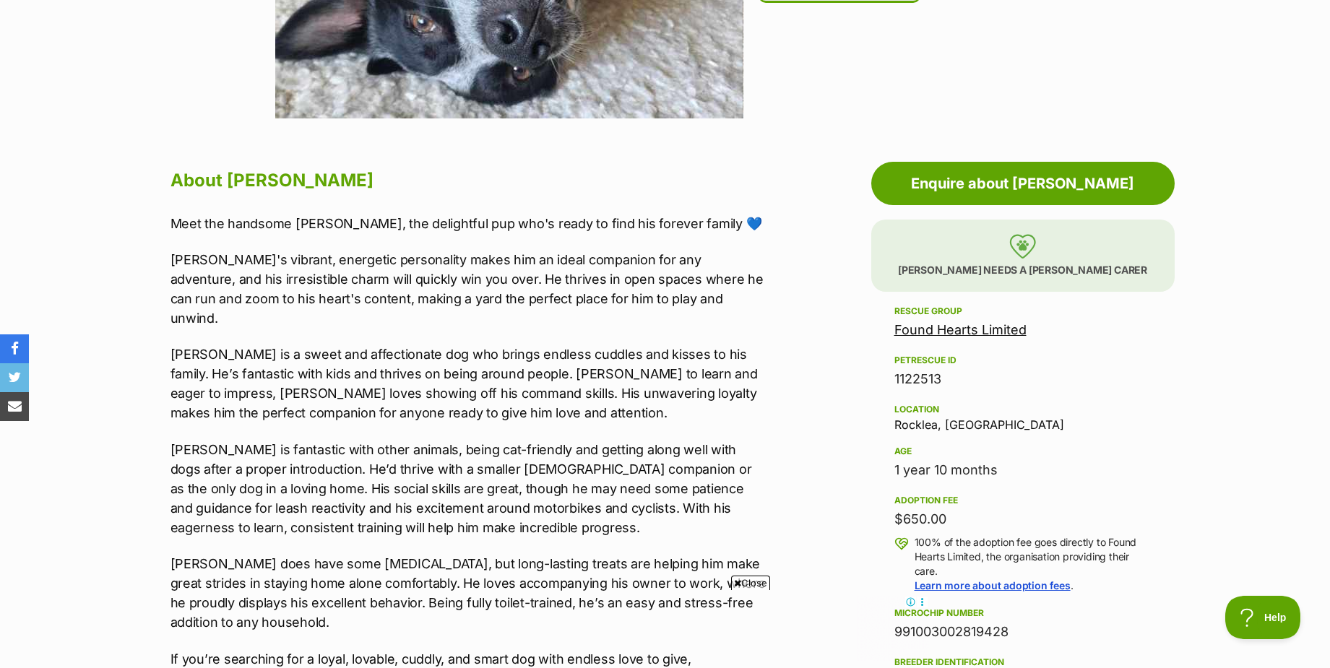
click at [755, 582] on span "Close" at bounding box center [750, 583] width 39 height 14
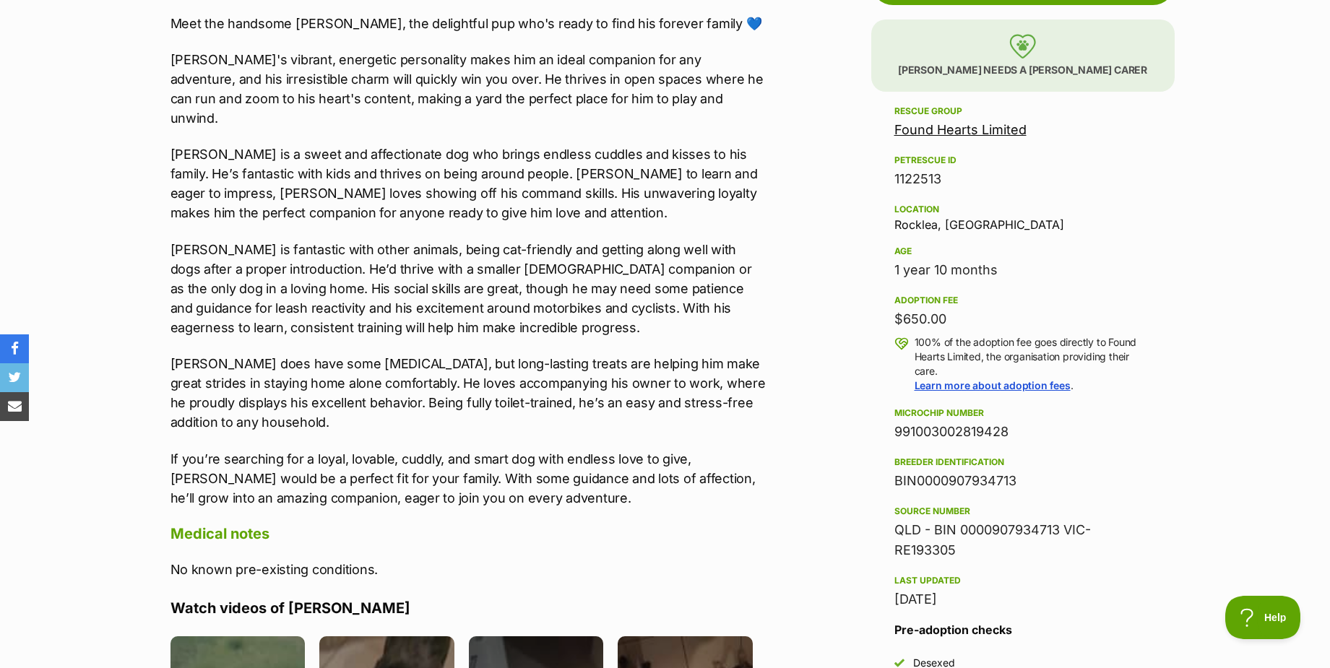
scroll to position [867, 0]
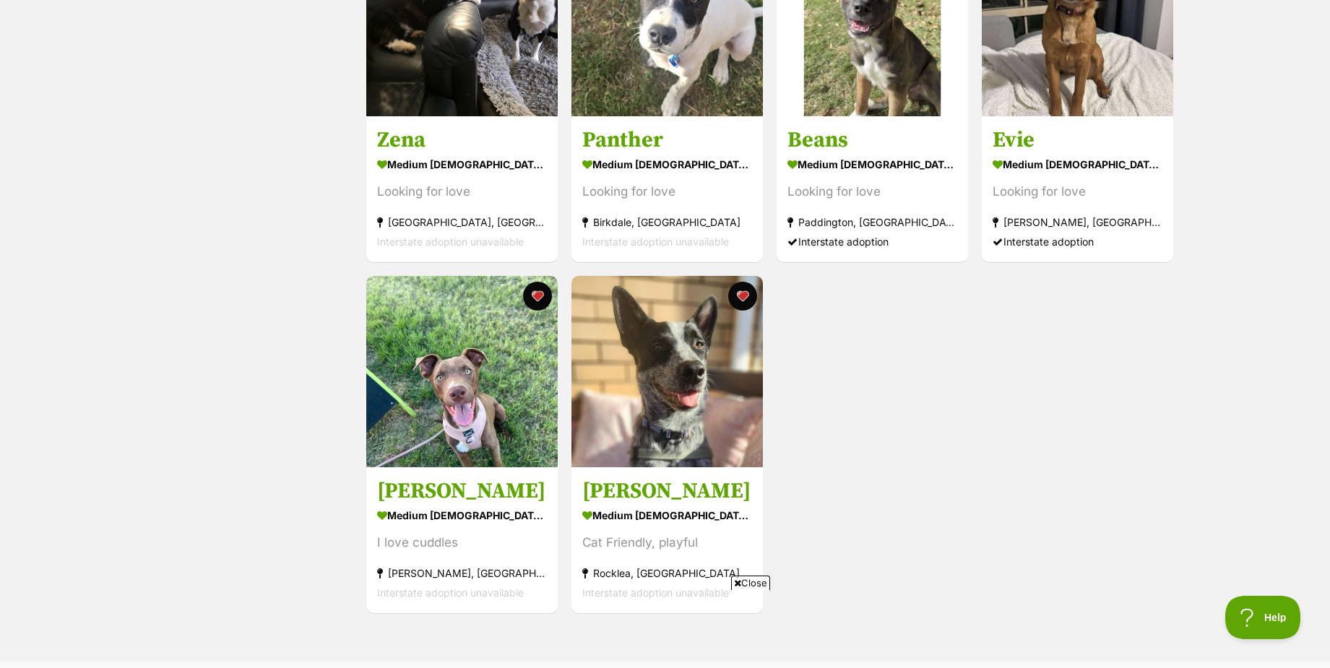
click at [750, 583] on span "Close" at bounding box center [750, 583] width 39 height 14
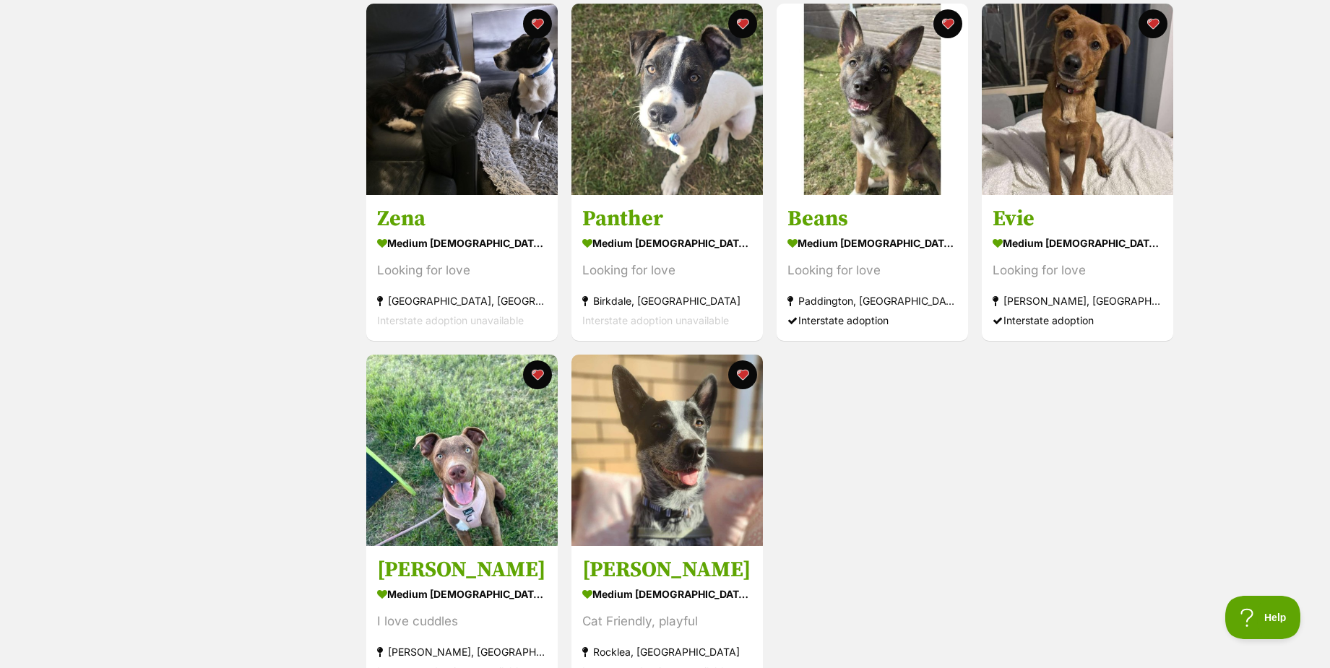
scroll to position [650, 0]
